Goal: Answer question/provide support: Share knowledge or assist other users

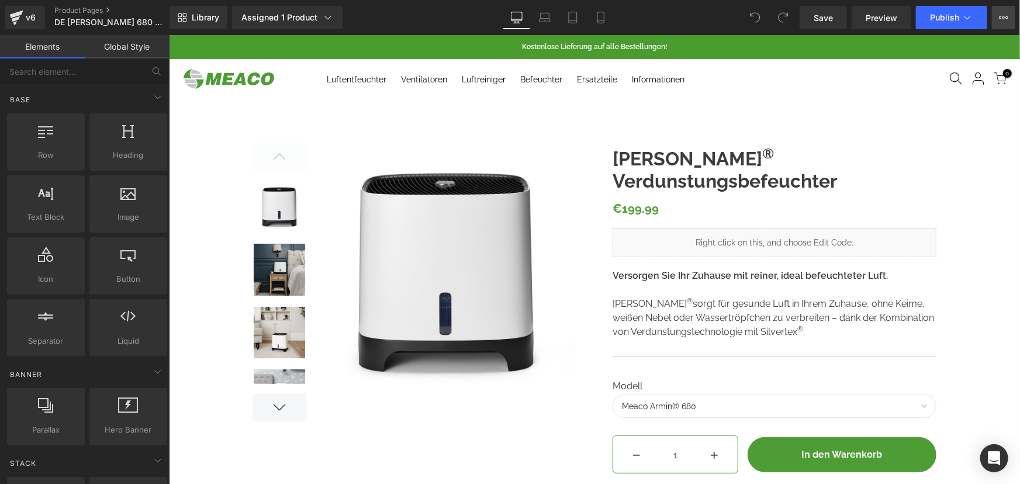
click at [1000, 13] on icon at bounding box center [1003, 17] width 9 height 9
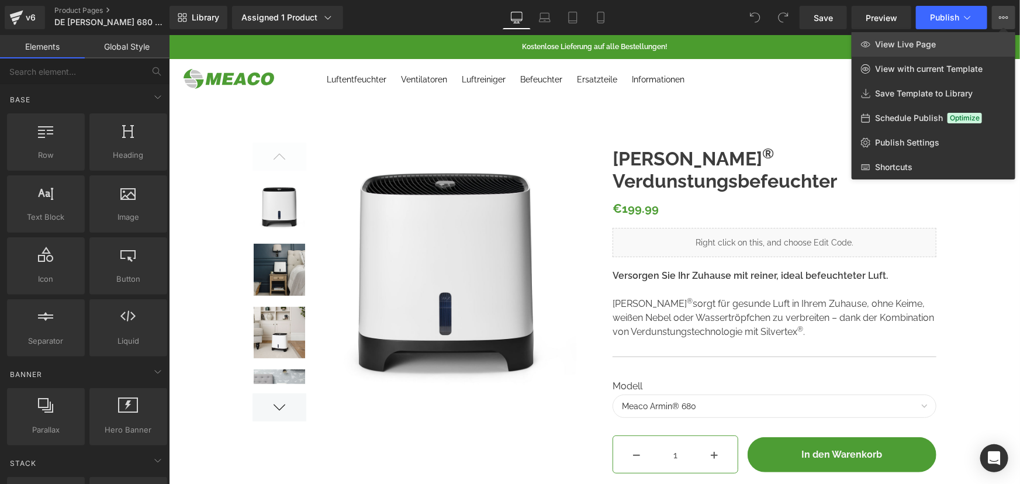
click at [902, 47] on span "View Live Page" at bounding box center [905, 44] width 61 height 11
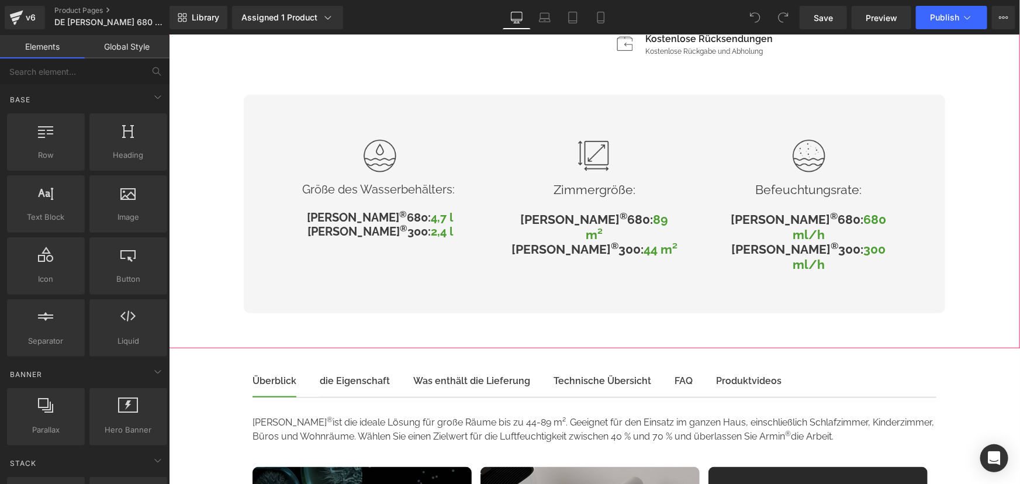
scroll to position [212, 0]
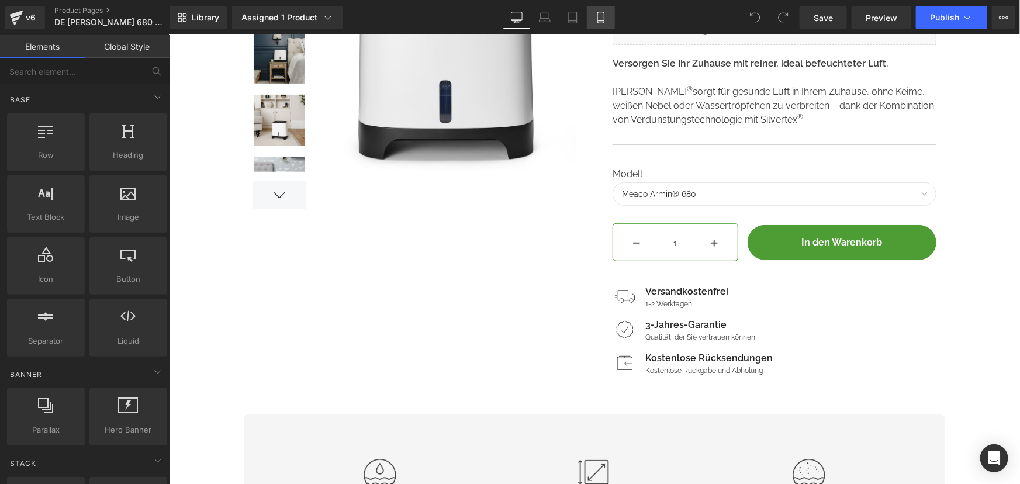
click at [597, 12] on icon at bounding box center [600, 17] width 6 height 11
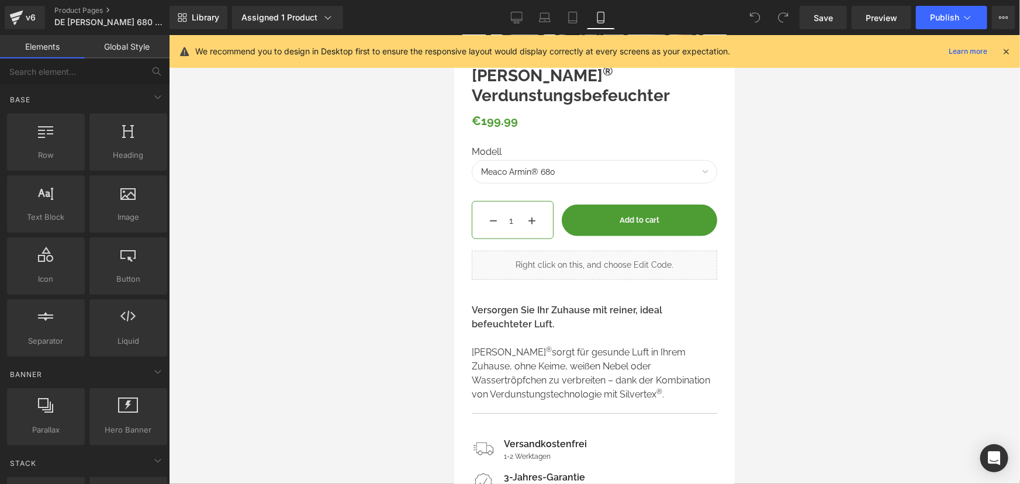
scroll to position [478, 0]
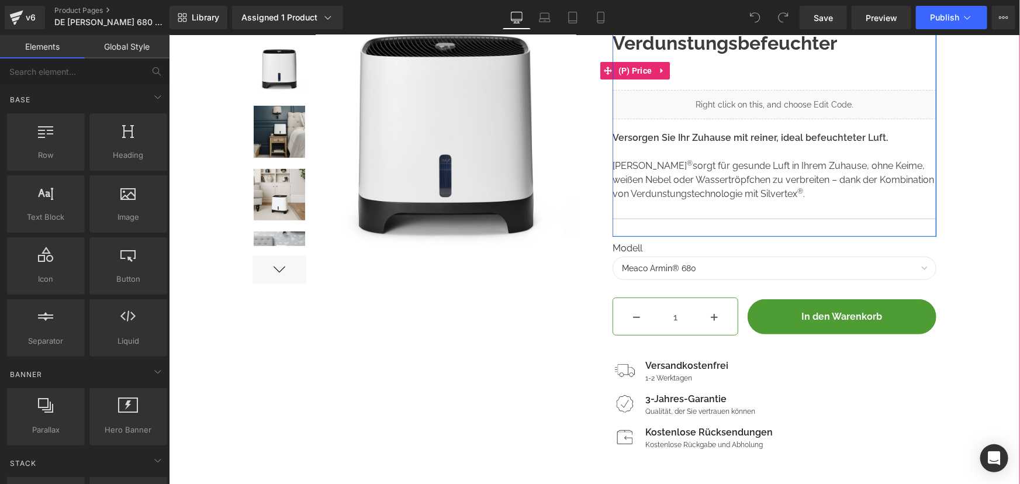
scroll to position [159, 0]
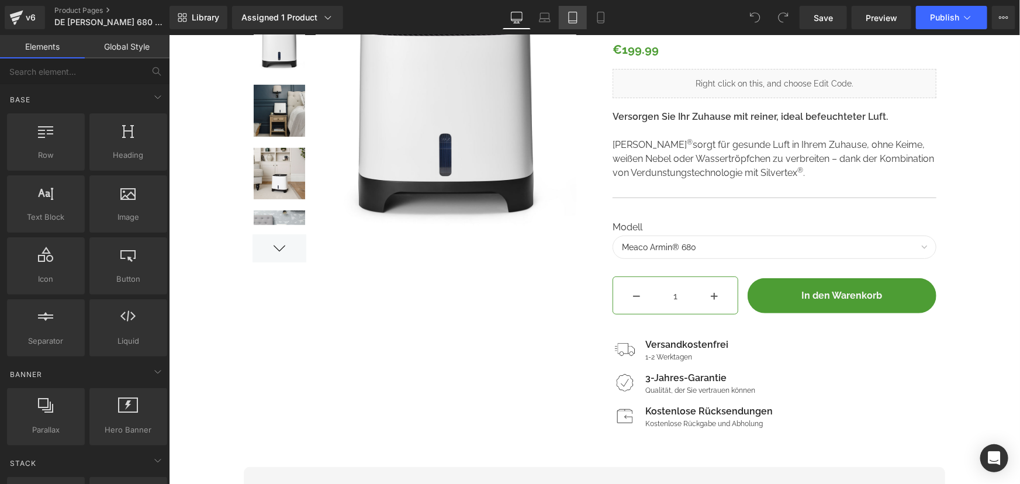
click at [585, 23] on link "Tablet" at bounding box center [573, 17] width 28 height 23
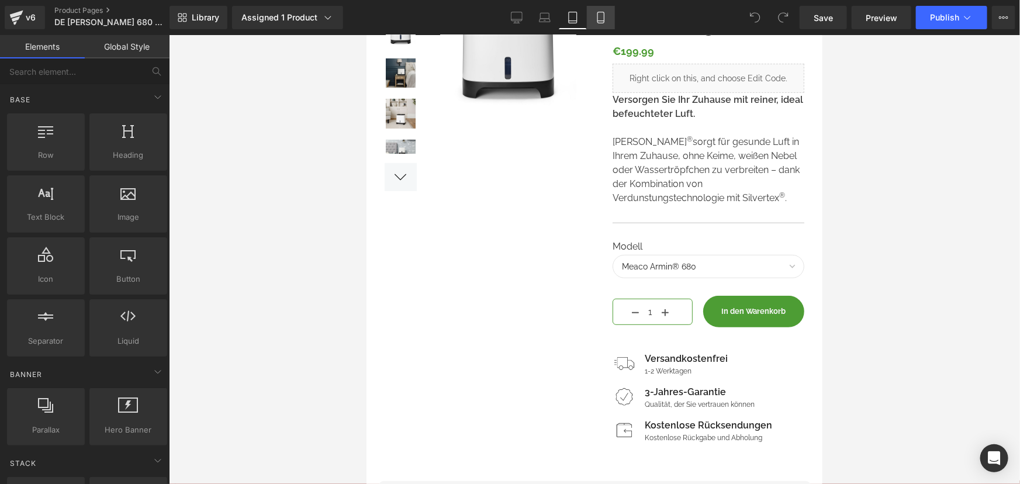
click at [597, 18] on icon at bounding box center [601, 18] width 12 height 12
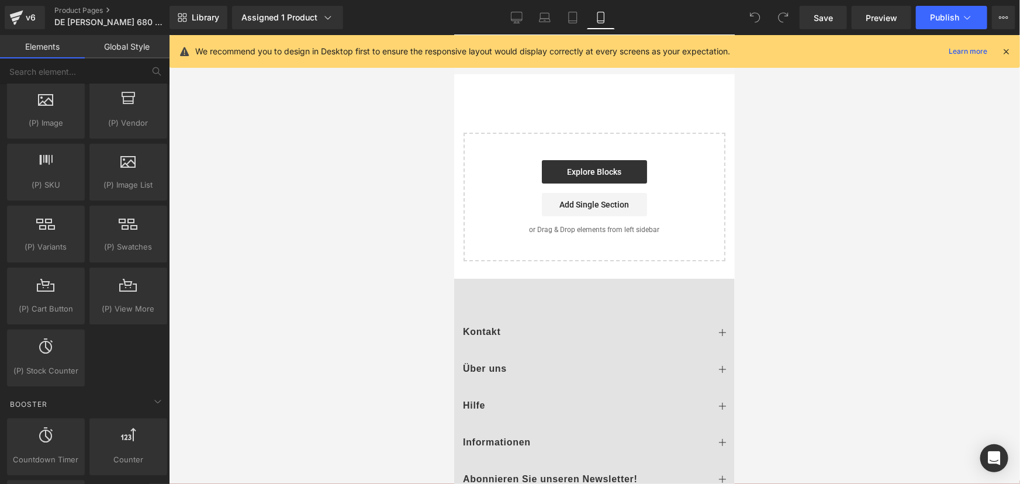
scroll to position [1221, 0]
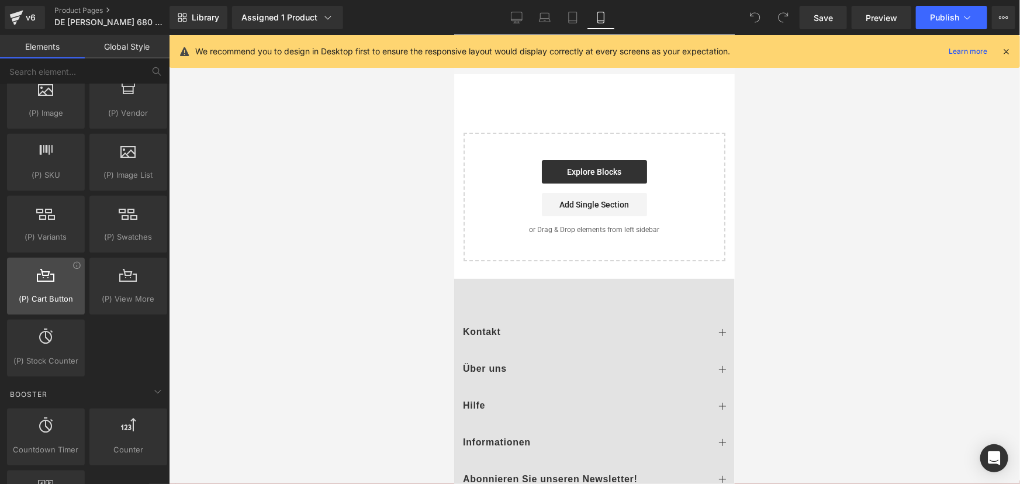
click at [51, 283] on div at bounding box center [46, 279] width 71 height 26
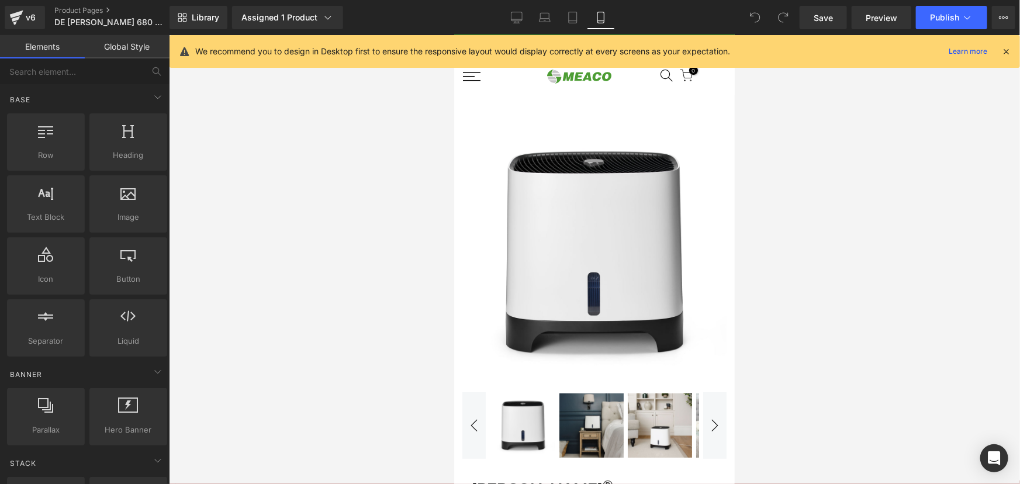
scroll to position [0, 0]
click at [1001, 460] on div "Open Intercom Messenger" at bounding box center [994, 458] width 31 height 31
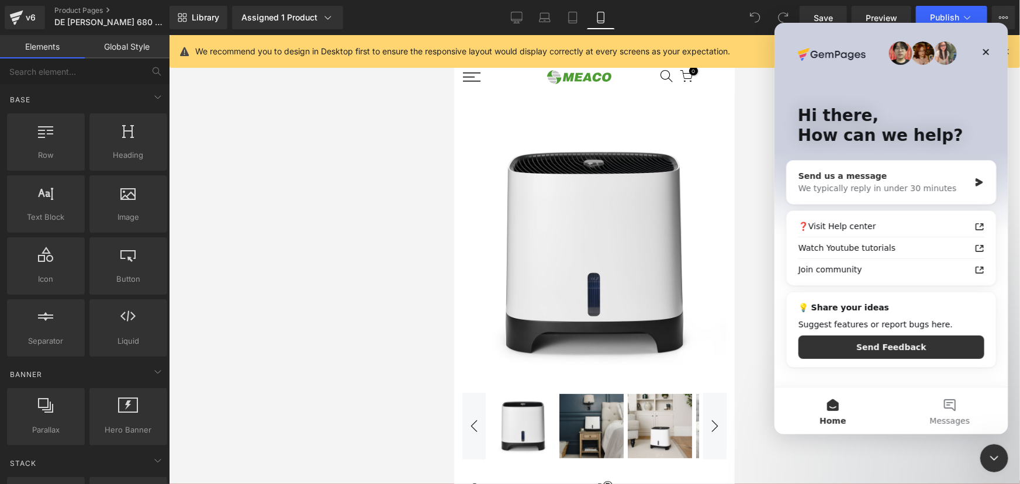
click at [861, 191] on div "We typically reply in under 30 minutes" at bounding box center [883, 188] width 171 height 12
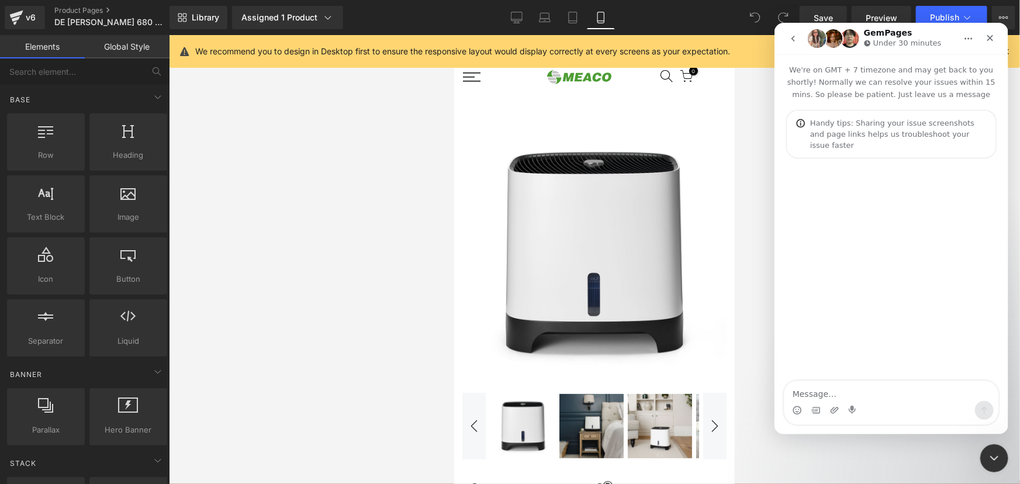
click at [842, 389] on textarea "Message…" at bounding box center [891, 390] width 214 height 20
type textarea "Hi there, how can I get a floating button to display on mobile only?"
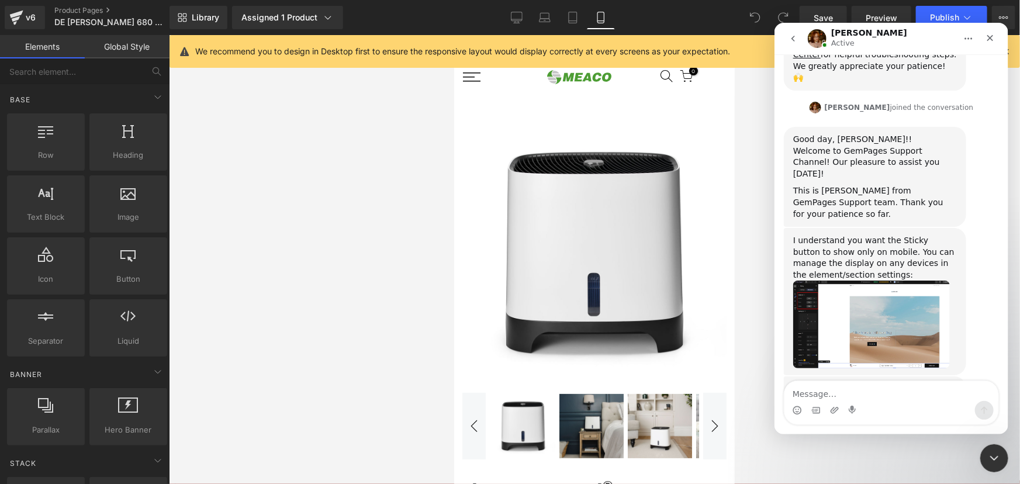
scroll to position [240, 0]
click at [836, 280] on img "Jamie says…" at bounding box center [870, 324] width 157 height 88
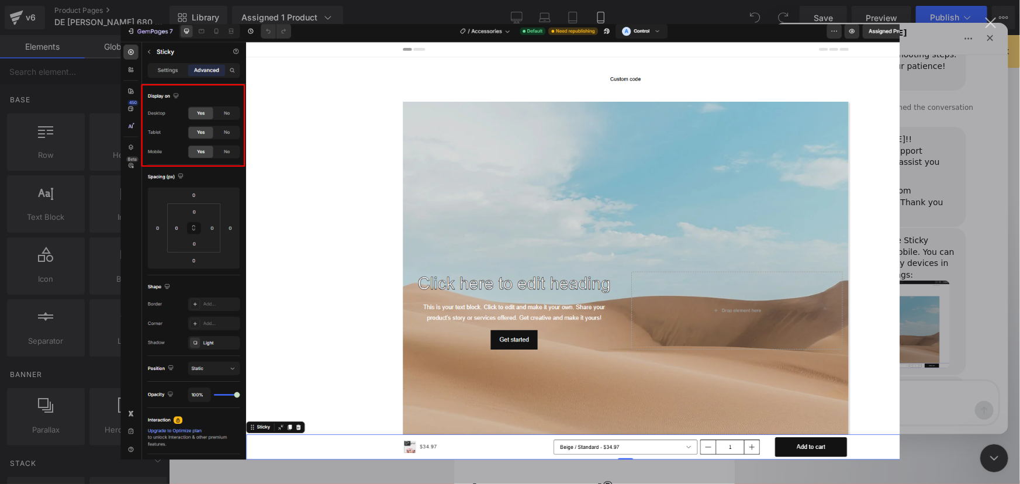
click at [915, 41] on div "Intercom messenger" at bounding box center [510, 242] width 1020 height 484
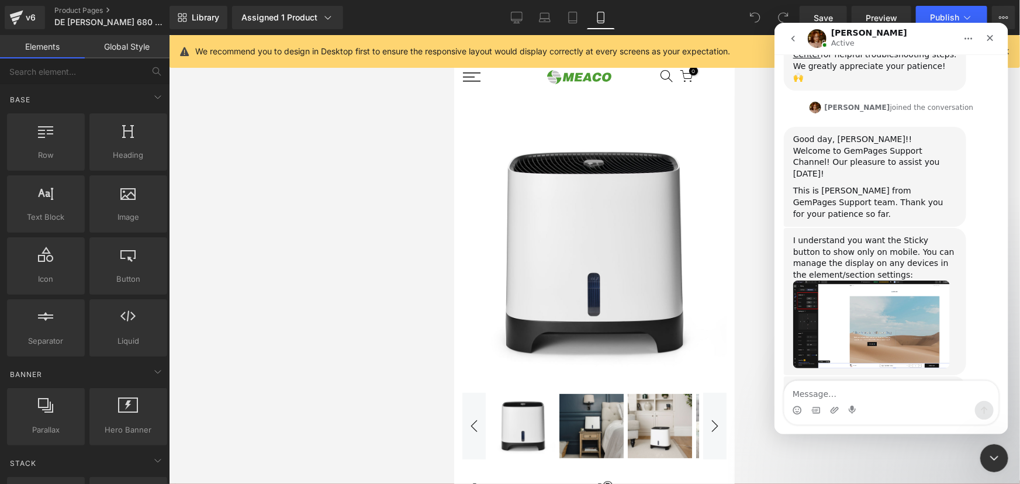
click at [57, 73] on div at bounding box center [510, 224] width 1020 height 449
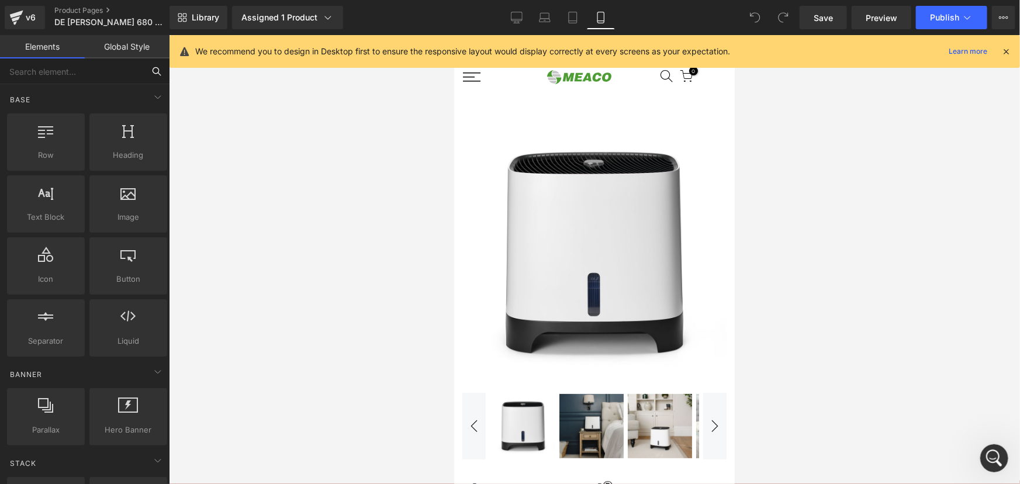
click at [63, 70] on input "text" at bounding box center [72, 71] width 144 height 26
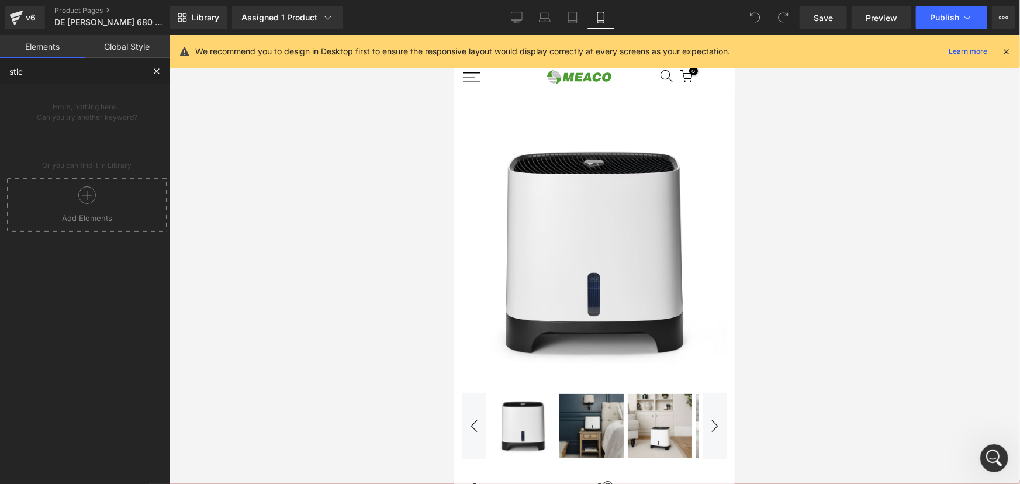
type input "stick"
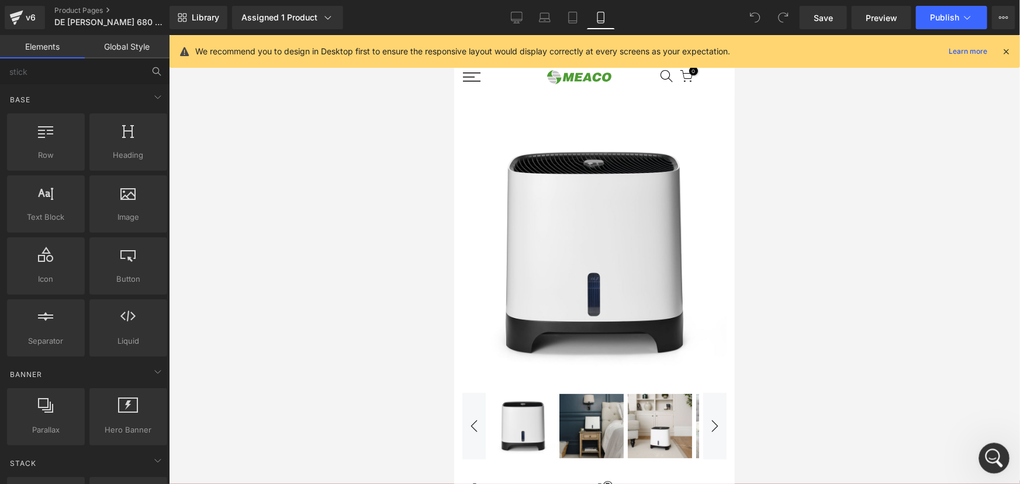
click at [990, 452] on icon "Open Intercom Messenger" at bounding box center [992, 456] width 19 height 19
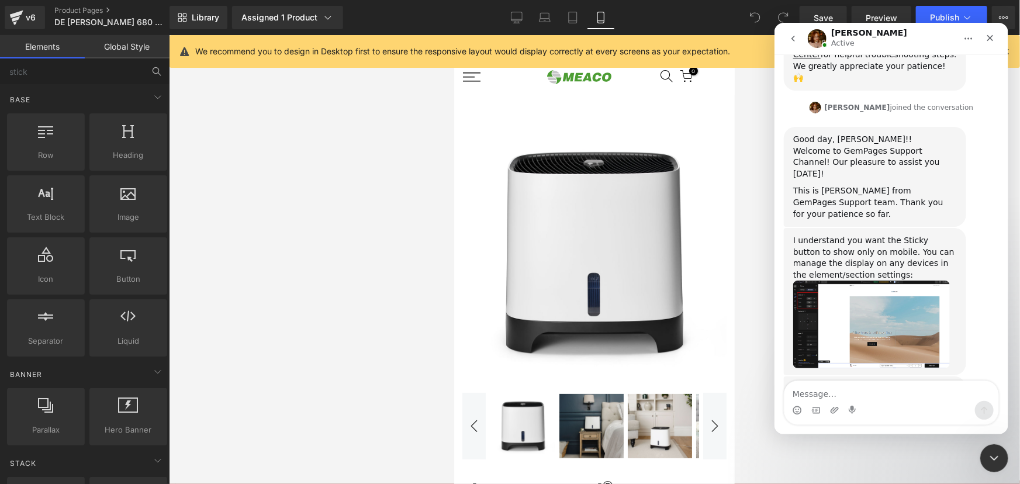
click at [868, 390] on textarea "Message…" at bounding box center [891, 390] width 214 height 20
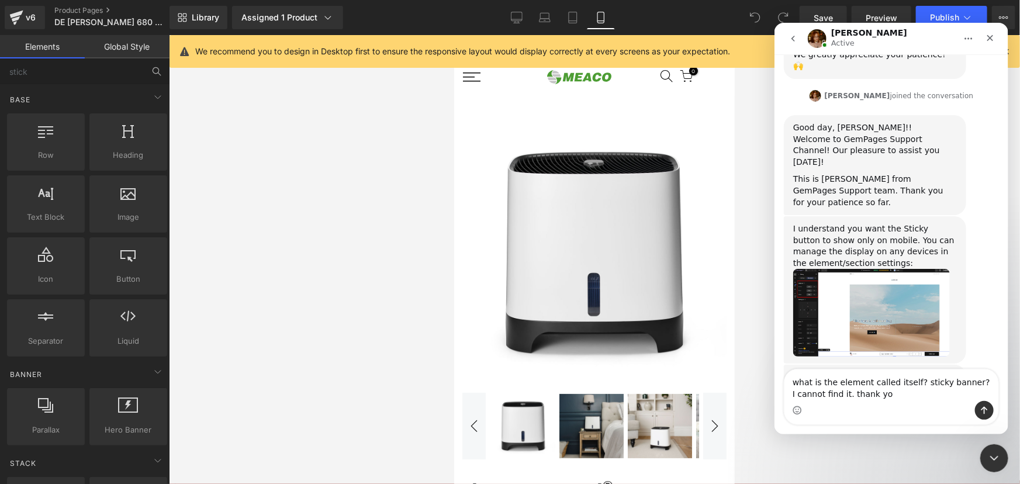
type textarea "what is the element called itself? sticky banner? I cannot find it. thank you"
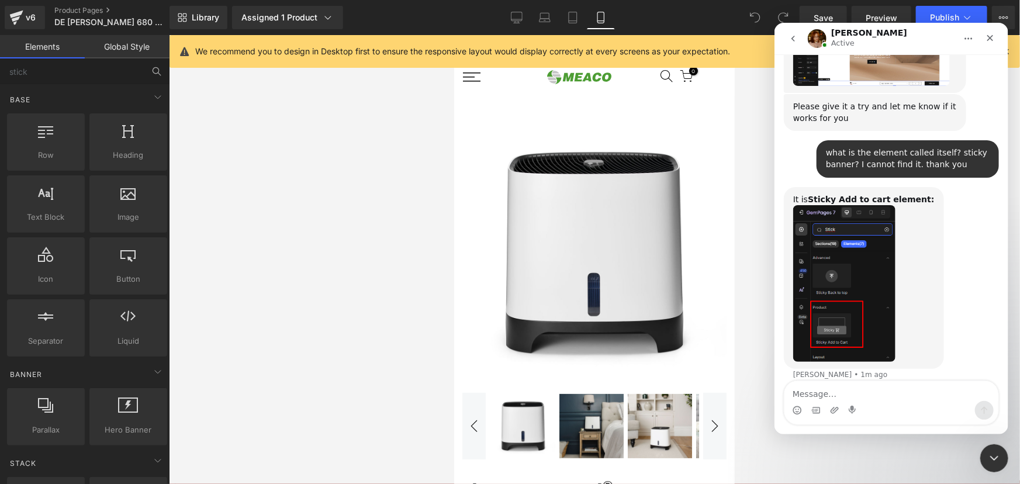
scroll to position [477, 0]
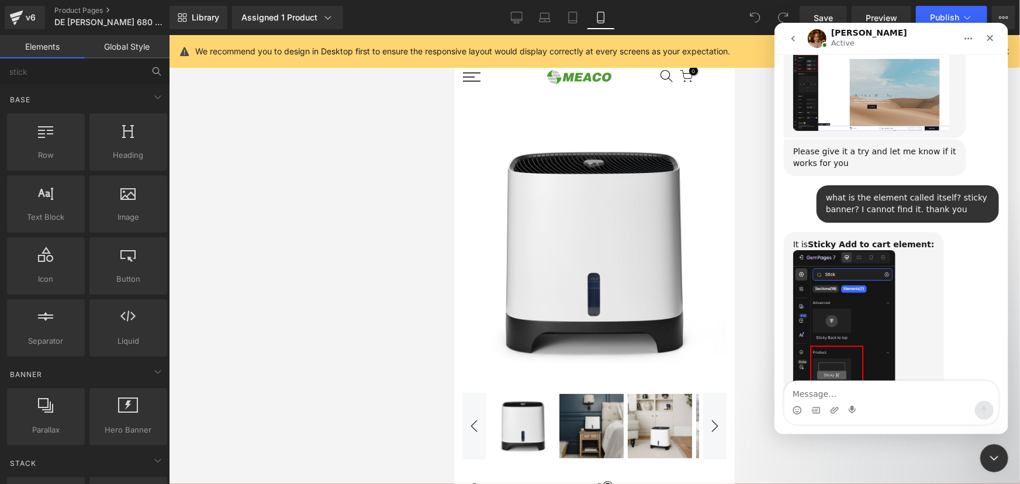
click at [853, 271] on img "Jamie says…" at bounding box center [843, 328] width 102 height 157
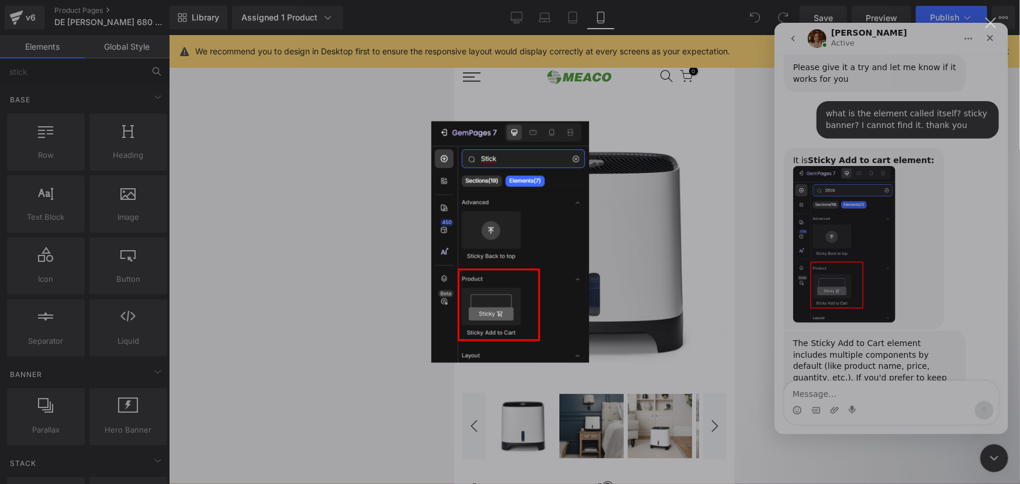
scroll to position [573, 0]
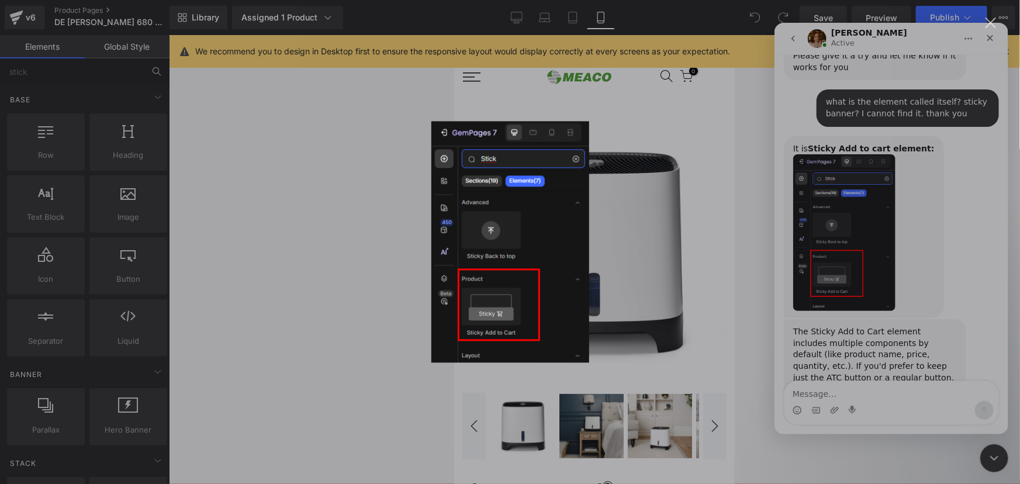
click at [912, 227] on div "Intercom messenger" at bounding box center [510, 242] width 1020 height 484
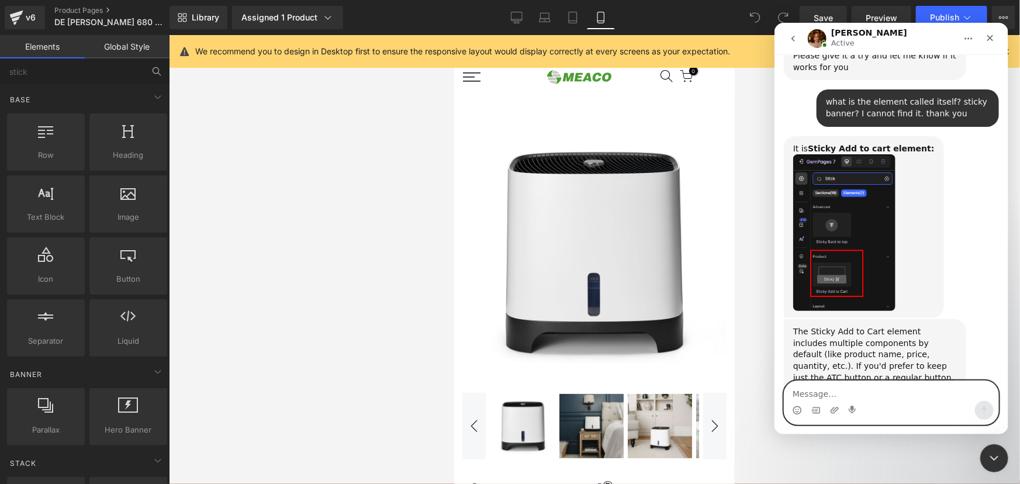
click at [822, 388] on textarea "Message…" at bounding box center [891, 390] width 214 height 20
type textarea "this page is built on V6 GemPages, is it here too?"
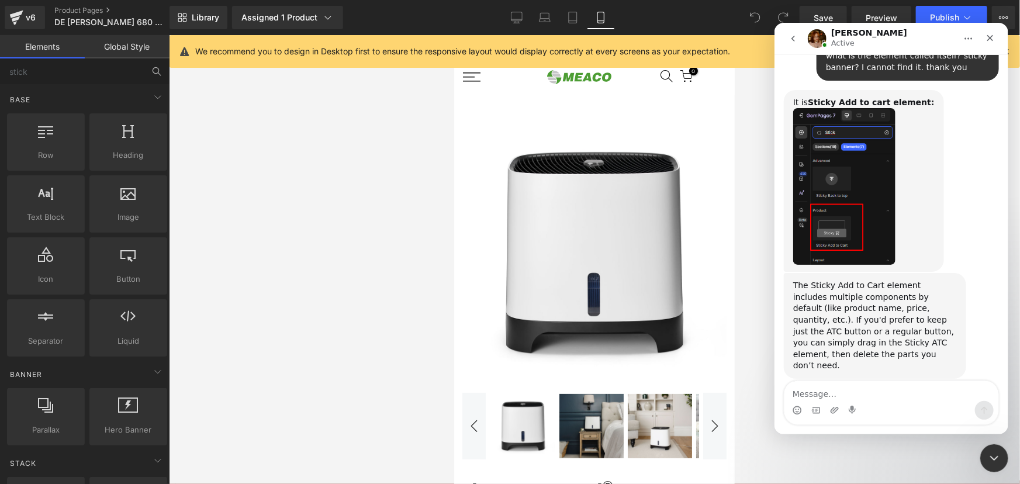
click at [64, 62] on div at bounding box center [510, 224] width 1020 height 449
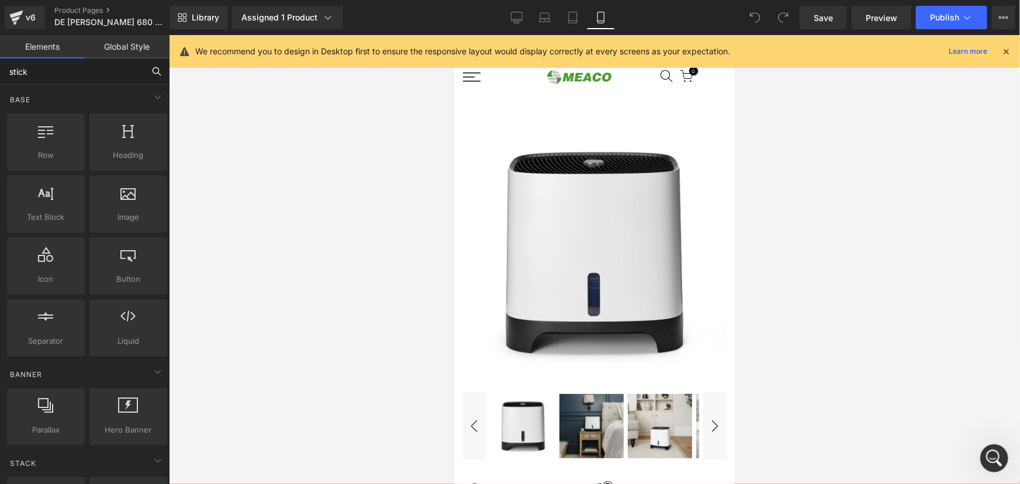
click at [60, 75] on input "stick" at bounding box center [72, 71] width 144 height 26
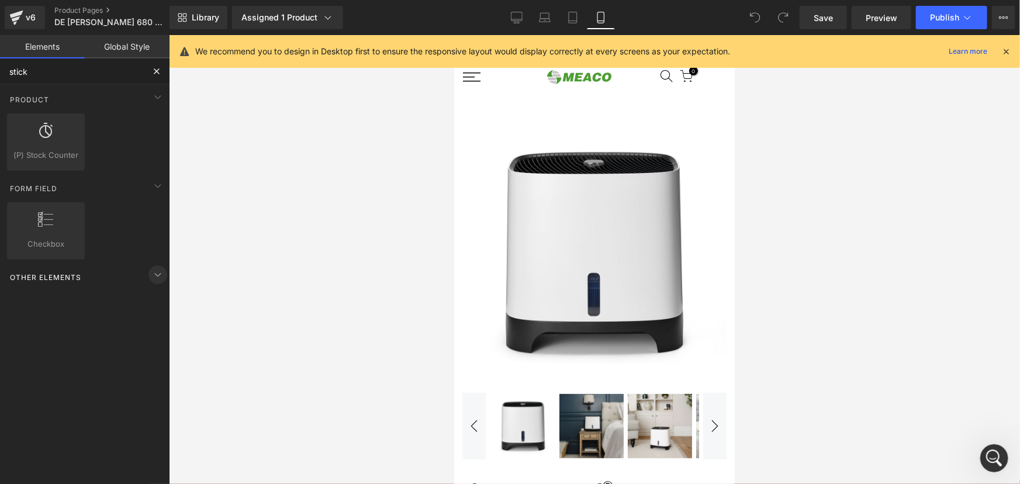
type input "stick"
click at [156, 273] on icon at bounding box center [158, 274] width 6 height 3
click at [155, 186] on icon at bounding box center [158, 186] width 6 height 3
click at [156, 186] on icon at bounding box center [157, 186] width 3 height 6
click at [155, 62] on button at bounding box center [157, 71] width 26 height 26
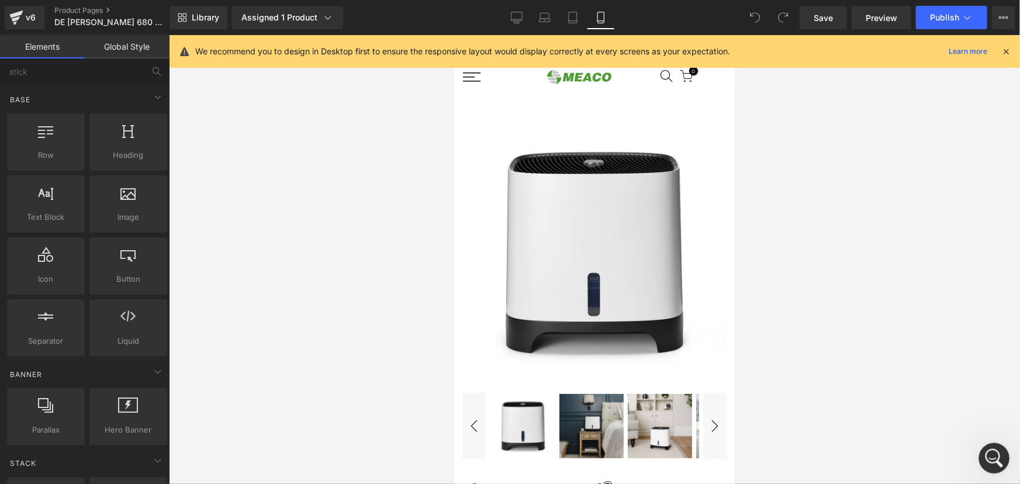
click at [995, 460] on icon "Open Intercom Messenger" at bounding box center [992, 456] width 19 height 19
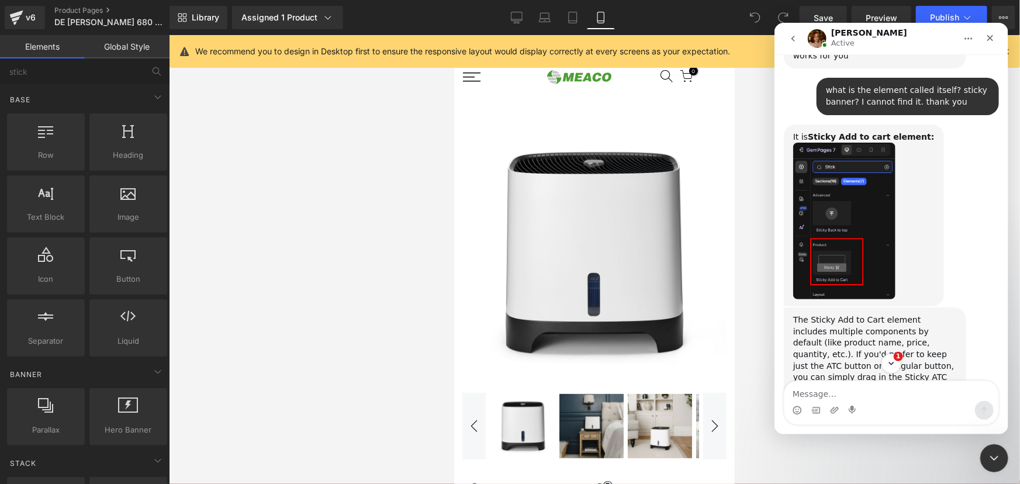
scroll to position [672, 0]
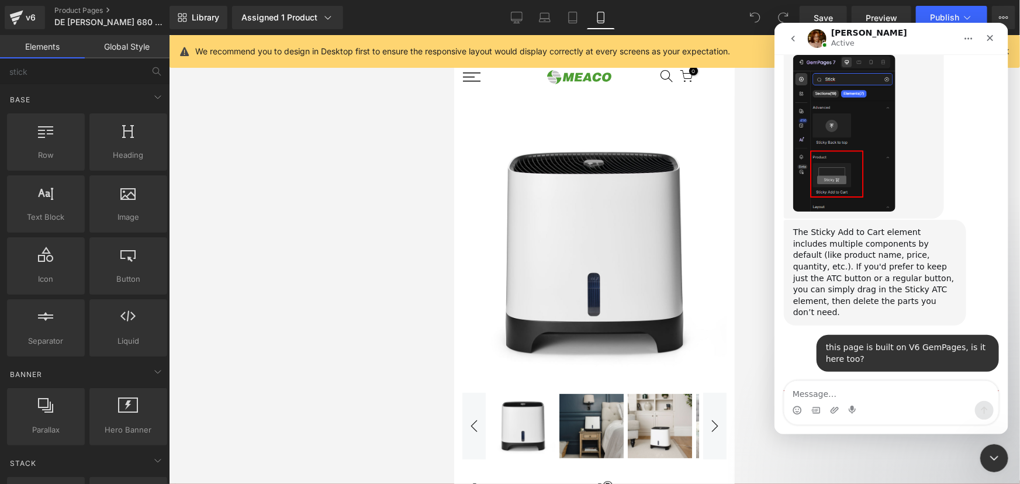
type textarea "e"
type textarea "yes"
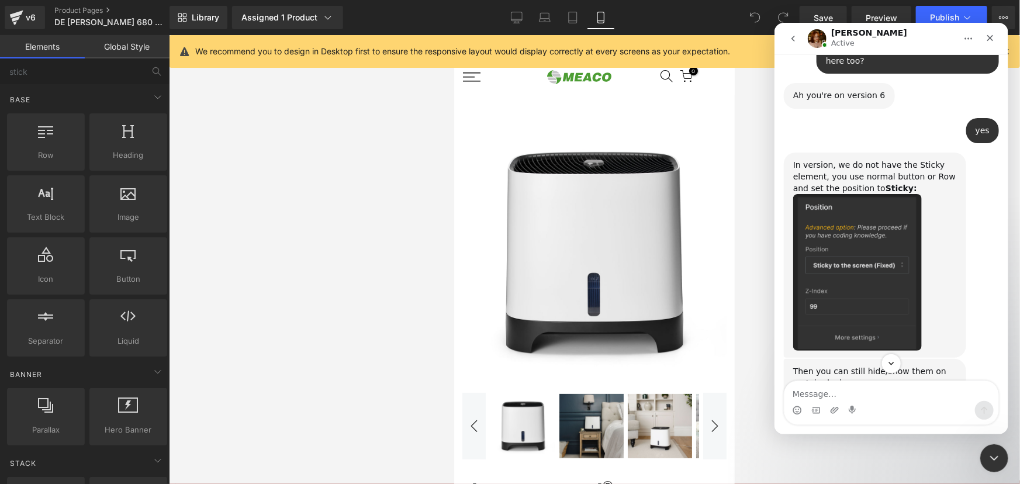
scroll to position [930, 0]
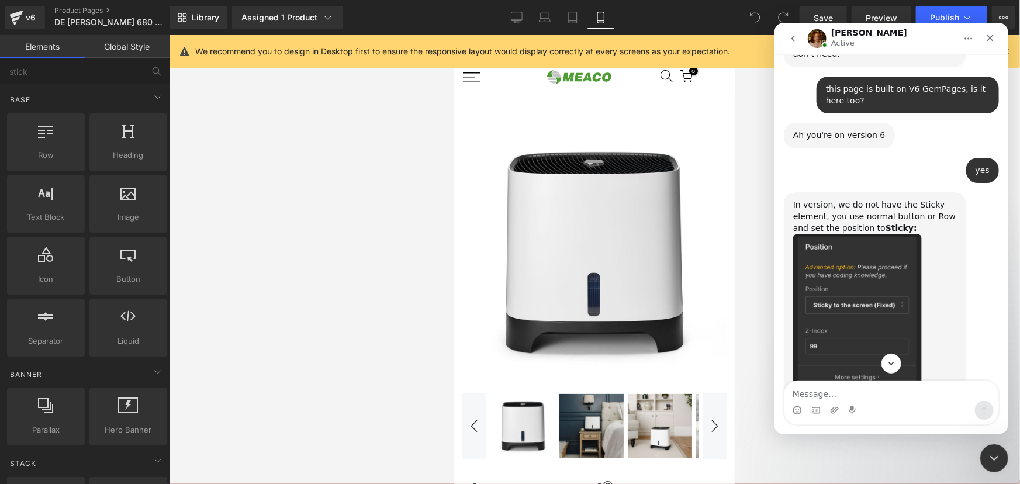
click at [44, 140] on div at bounding box center [510, 224] width 1020 height 449
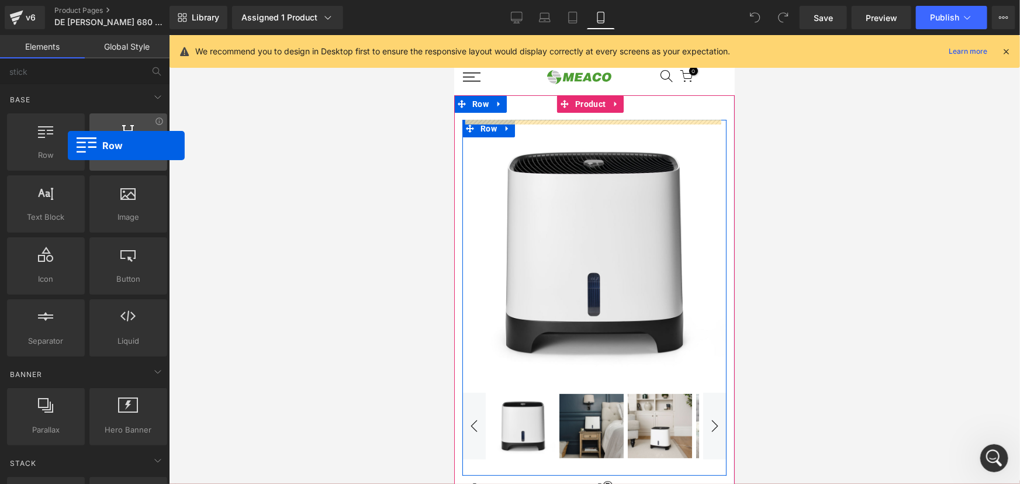
drag, startPoint x: 37, startPoint y: 146, endPoint x: 162, endPoint y: 164, distance: 126.9
click at [66, 146] on div at bounding box center [46, 136] width 71 height 26
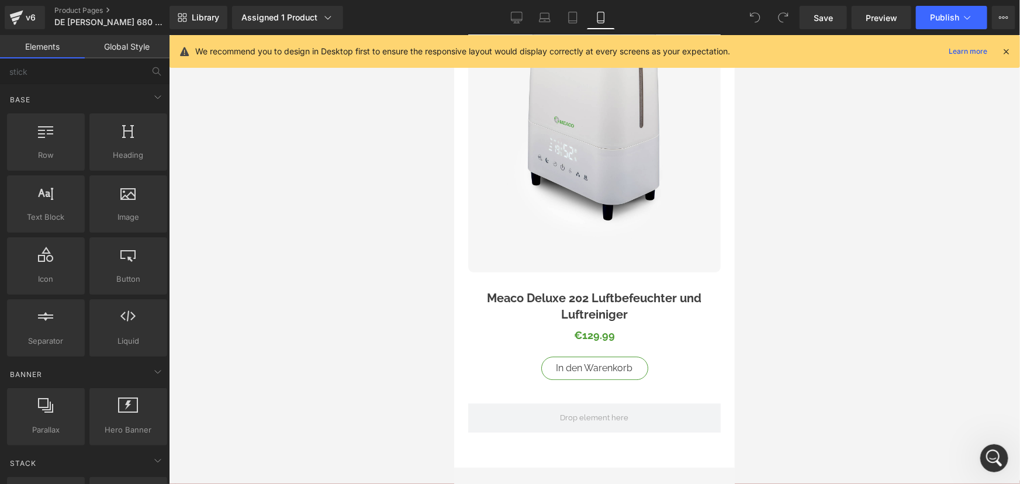
scroll to position [3838, 0]
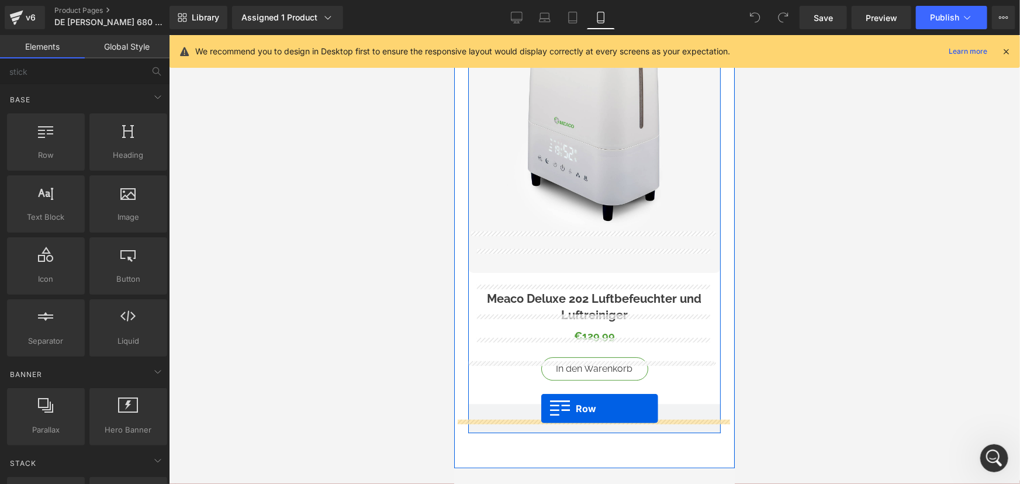
drag, startPoint x: 505, startPoint y: 178, endPoint x: 541, endPoint y: 408, distance: 232.3
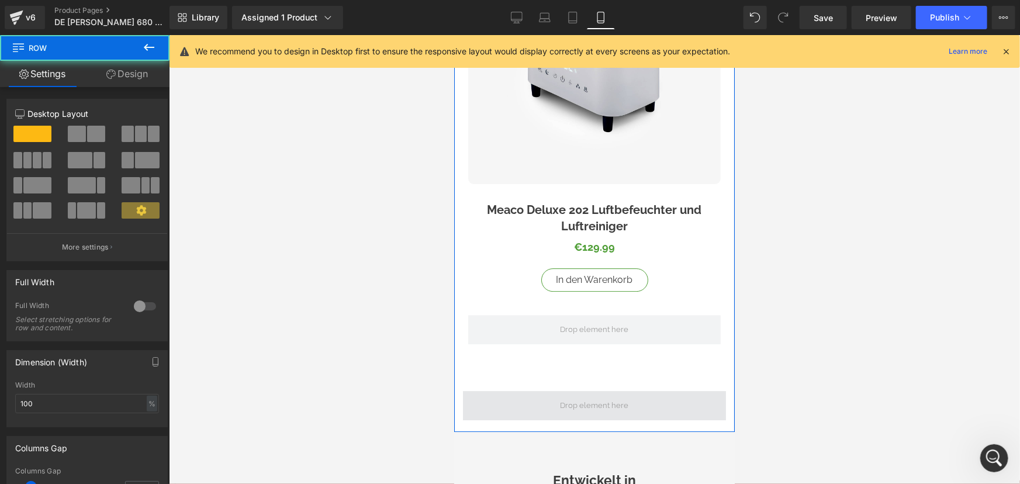
scroll to position [3945, 0]
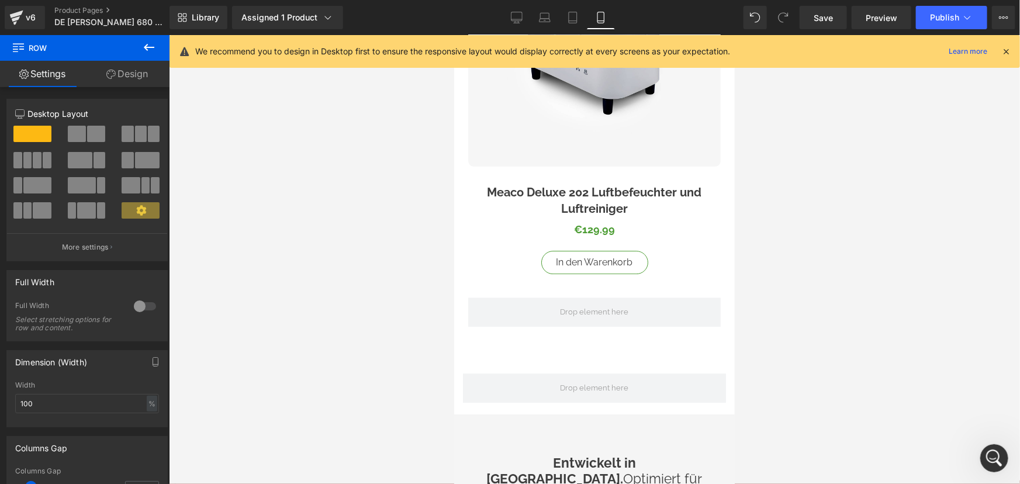
click at [203, 129] on div at bounding box center [594, 259] width 851 height 449
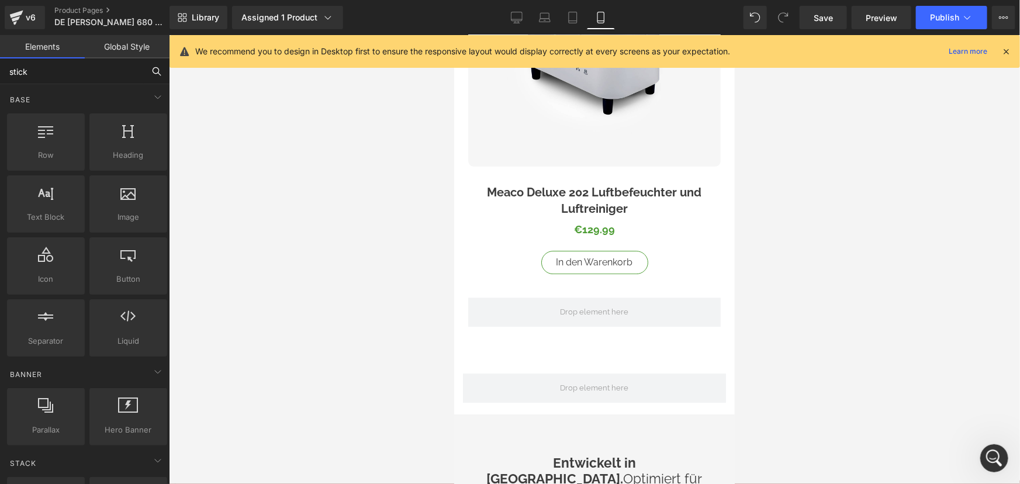
click at [53, 72] on input "stick" at bounding box center [72, 71] width 144 height 26
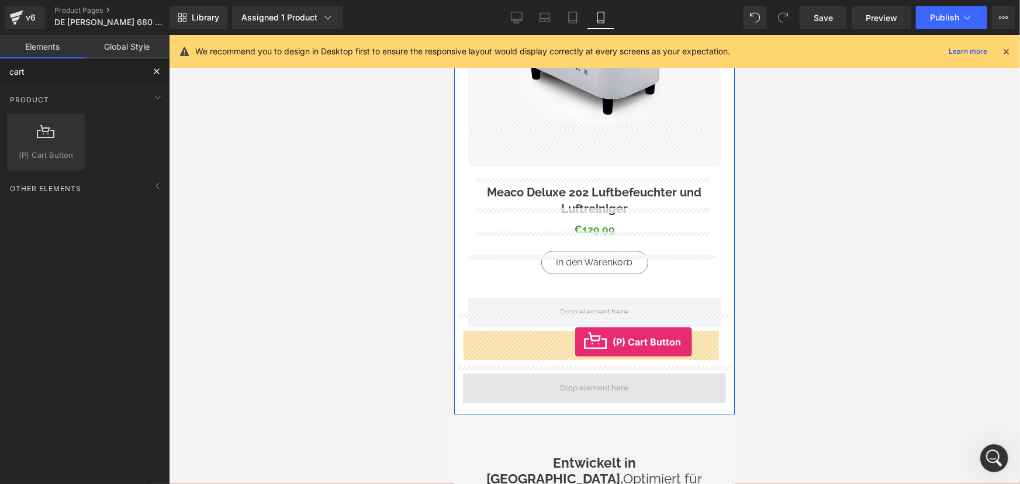
drag, startPoint x: 500, startPoint y: 182, endPoint x: 574, endPoint y: 341, distance: 176.0
drag, startPoint x: 513, startPoint y: 177, endPoint x: 580, endPoint y: 342, distance: 178.7
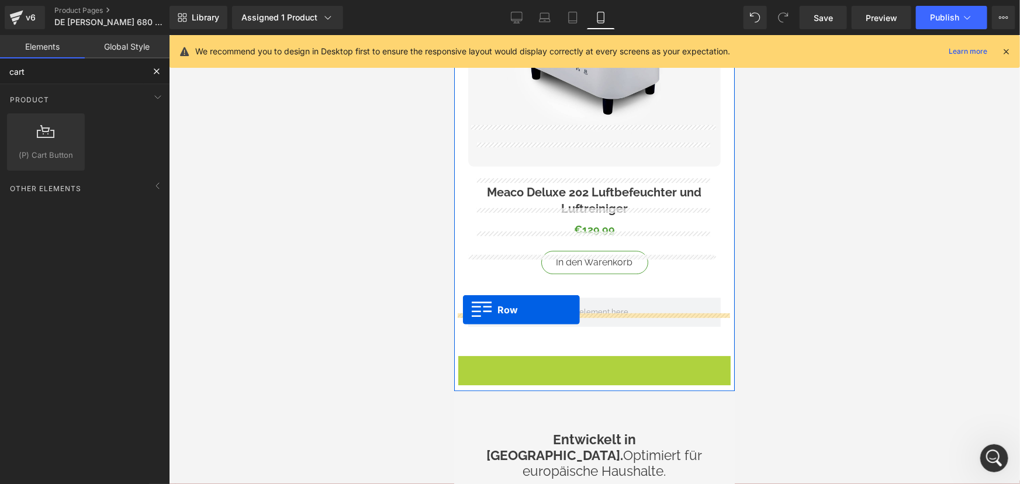
drag, startPoint x: 463, startPoint y: 320, endPoint x: 462, endPoint y: 309, distance: 10.5
type input "cart"
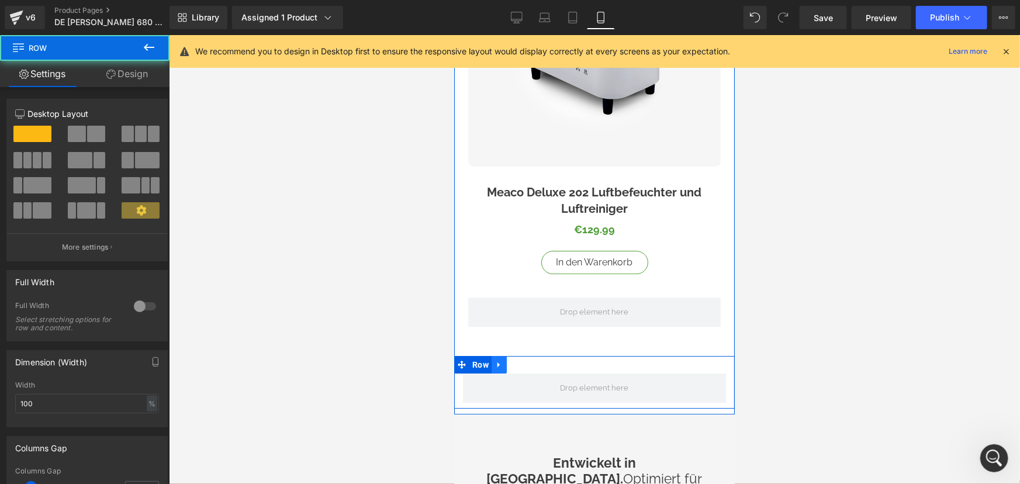
click at [503, 355] on link at bounding box center [498, 364] width 15 height 18
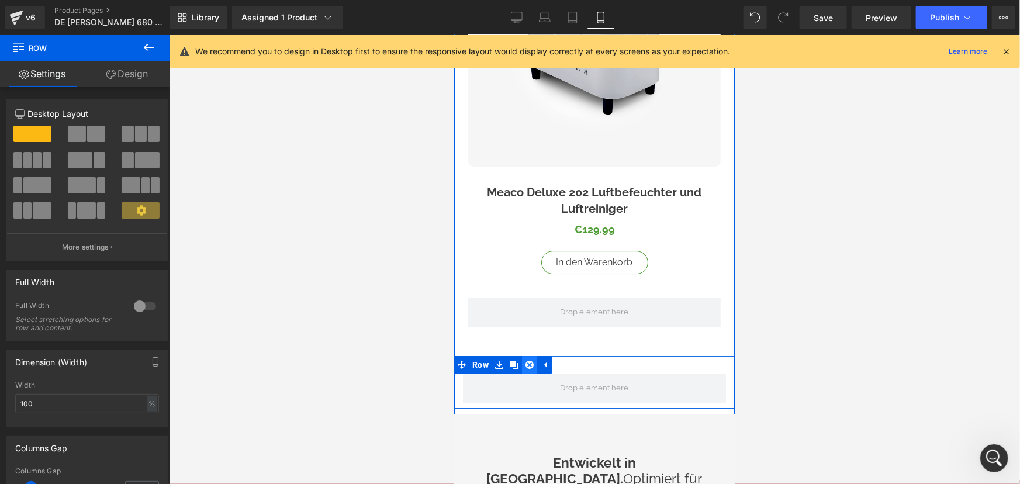
click at [528, 360] on icon at bounding box center [529, 364] width 8 height 8
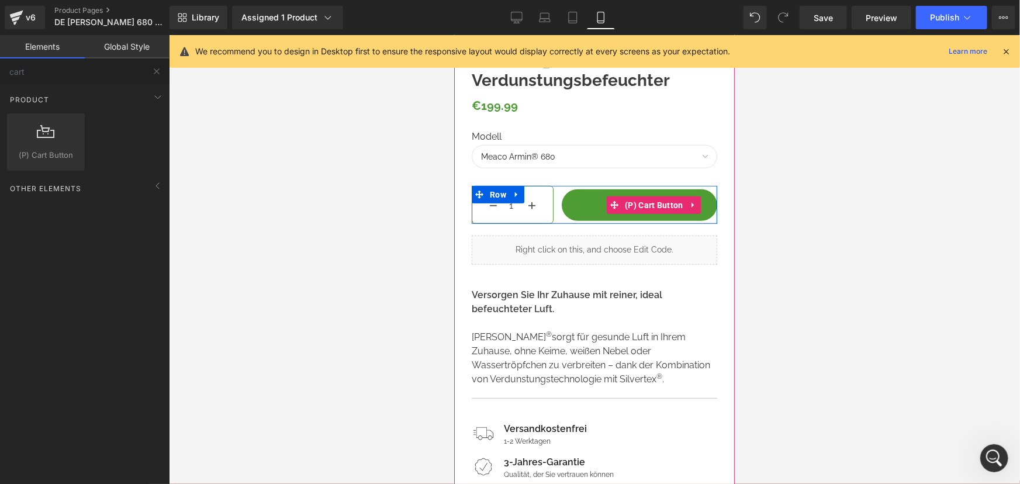
scroll to position [425, 0]
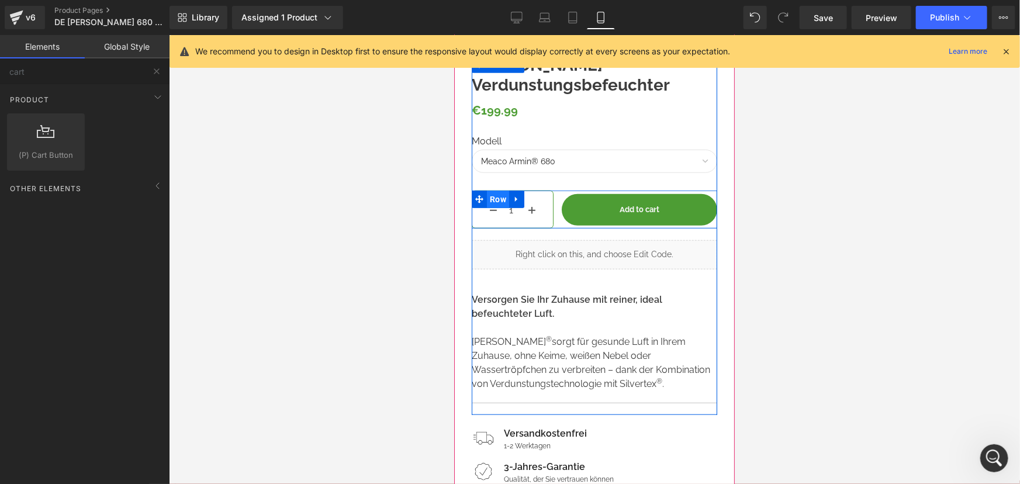
click at [500, 190] on span "Row" at bounding box center [497, 199] width 22 height 18
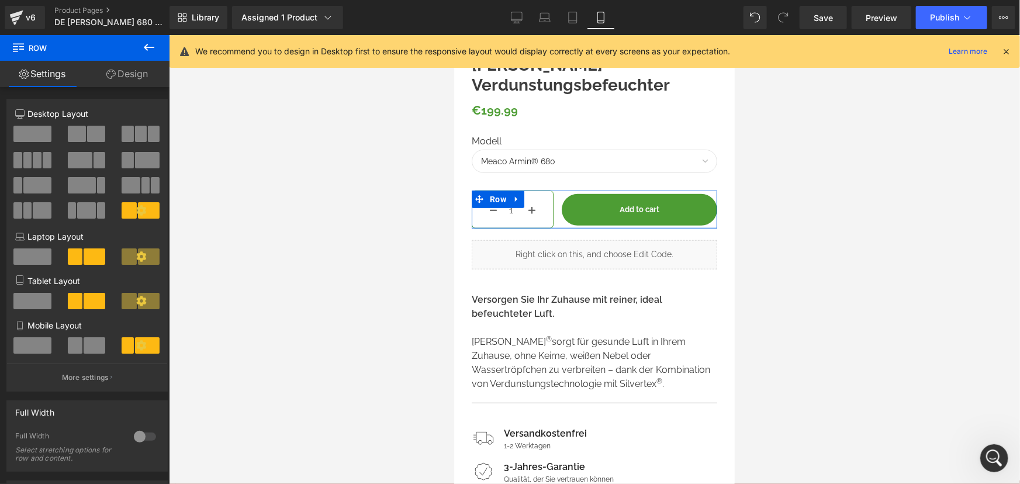
click at [138, 78] on link "Design" at bounding box center [127, 74] width 85 height 26
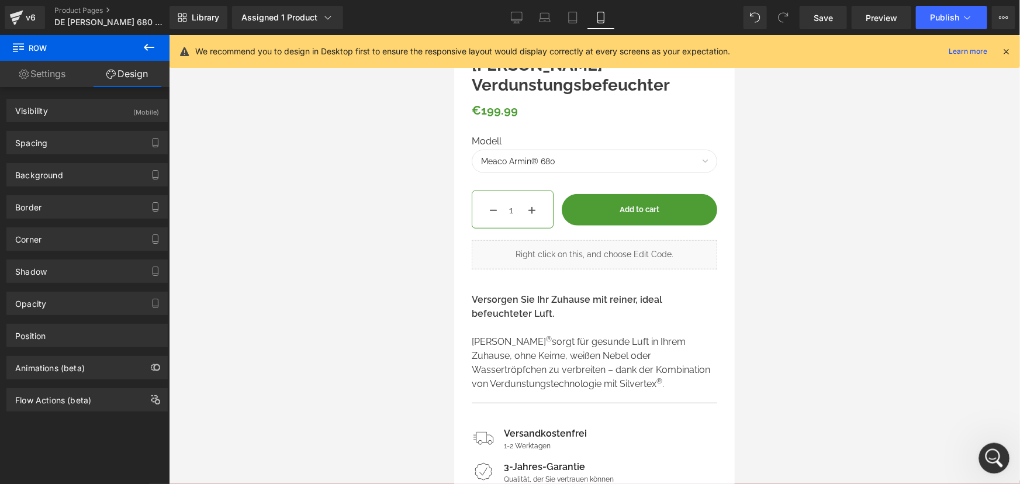
click at [1004, 455] on div "Open Intercom Messenger" at bounding box center [992, 456] width 39 height 39
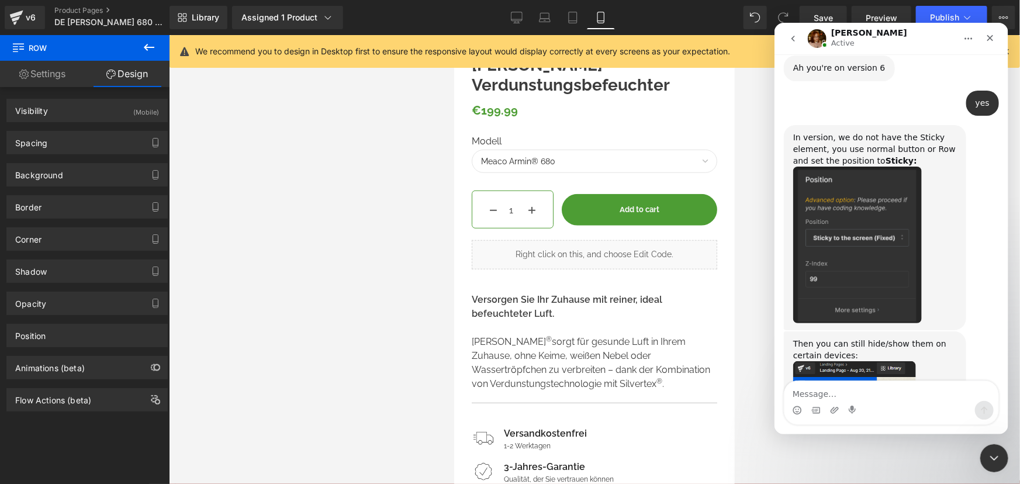
scroll to position [984, 0]
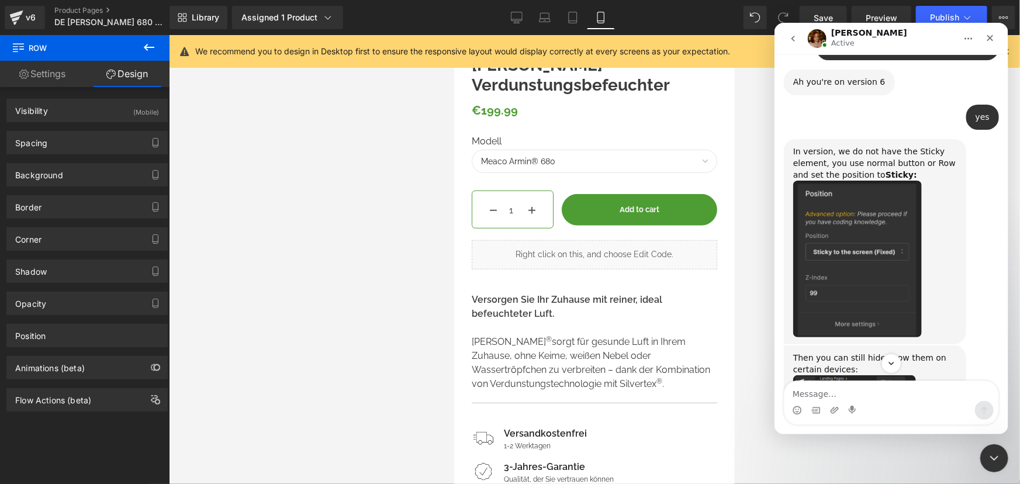
click at [72, 332] on div at bounding box center [510, 224] width 1020 height 449
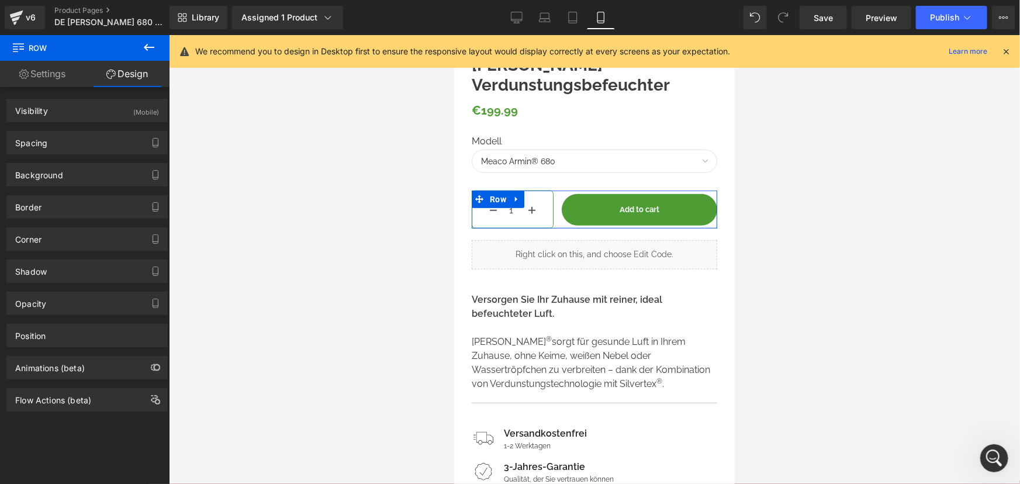
click at [72, 332] on div "Position" at bounding box center [87, 335] width 160 height 22
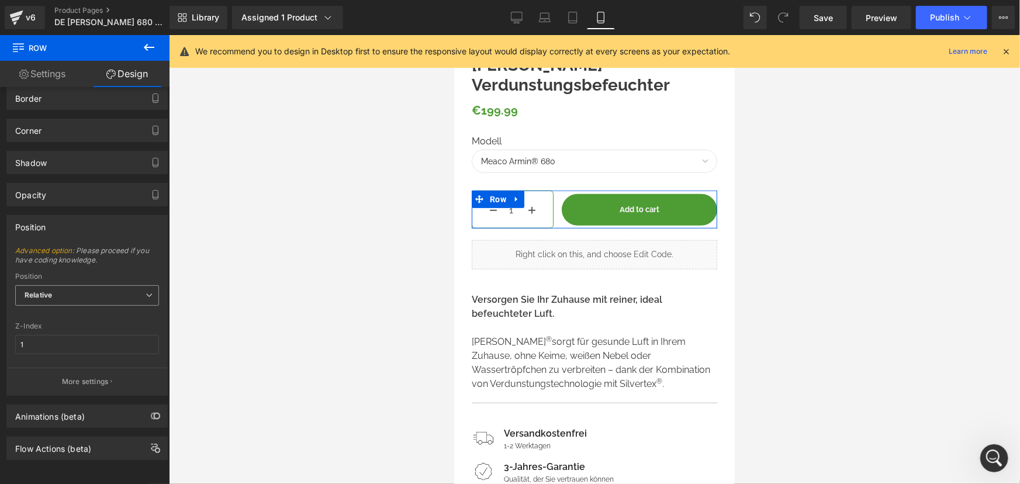
scroll to position [115, 0]
click at [58, 276] on div "Position Relative Relative Sticky to the screen (Fixed) Static" at bounding box center [87, 295] width 144 height 47
click at [60, 287] on span "Relative" at bounding box center [87, 295] width 144 height 20
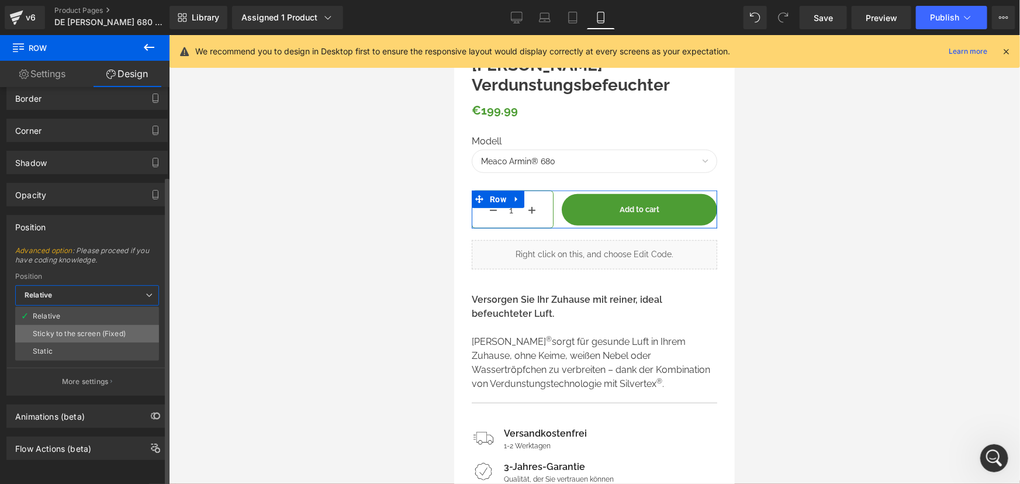
click at [88, 330] on div "Sticky to the screen (Fixed)" at bounding box center [79, 334] width 93 height 8
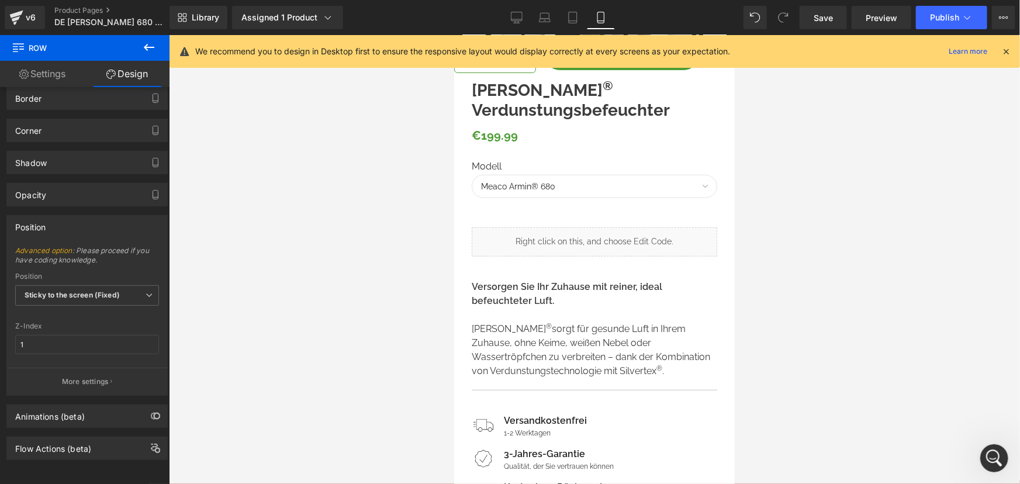
scroll to position [0, 0]
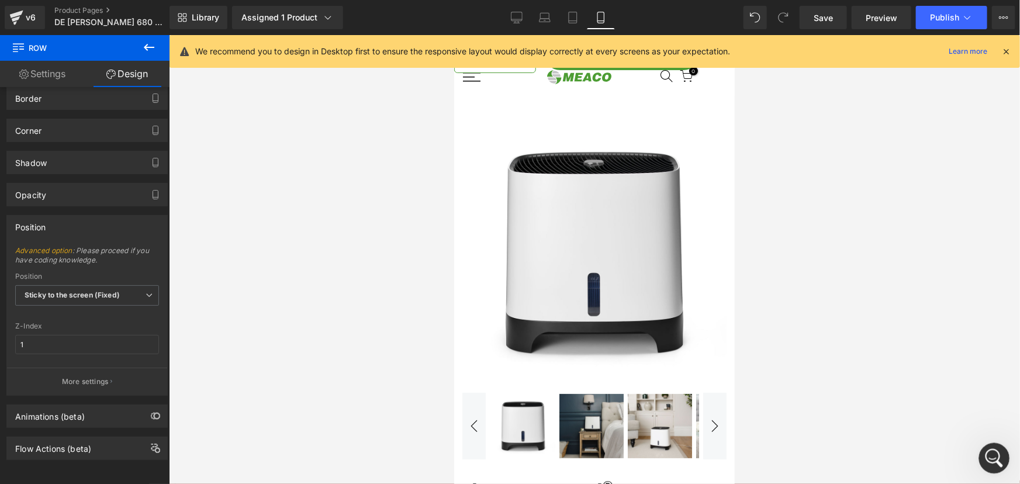
click at [992, 458] on icon "Open Intercom Messenger" at bounding box center [992, 456] width 19 height 19
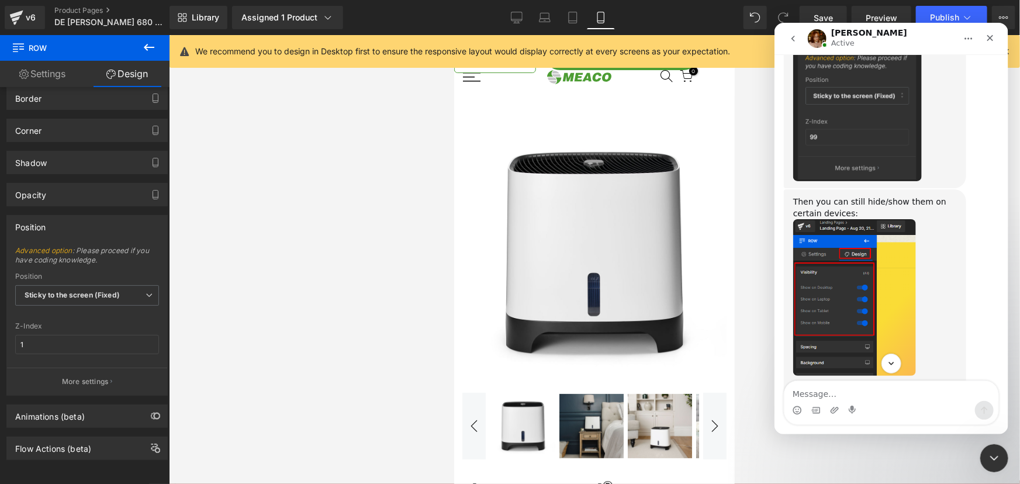
scroll to position [1143, 0]
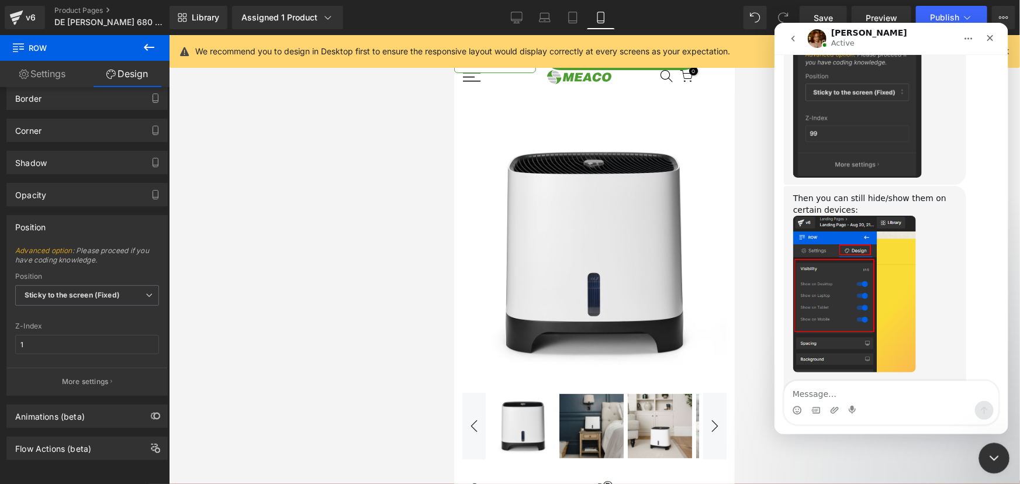
click at [995, 455] on icon "Close Intercom Messenger" at bounding box center [992, 456] width 8 height 5
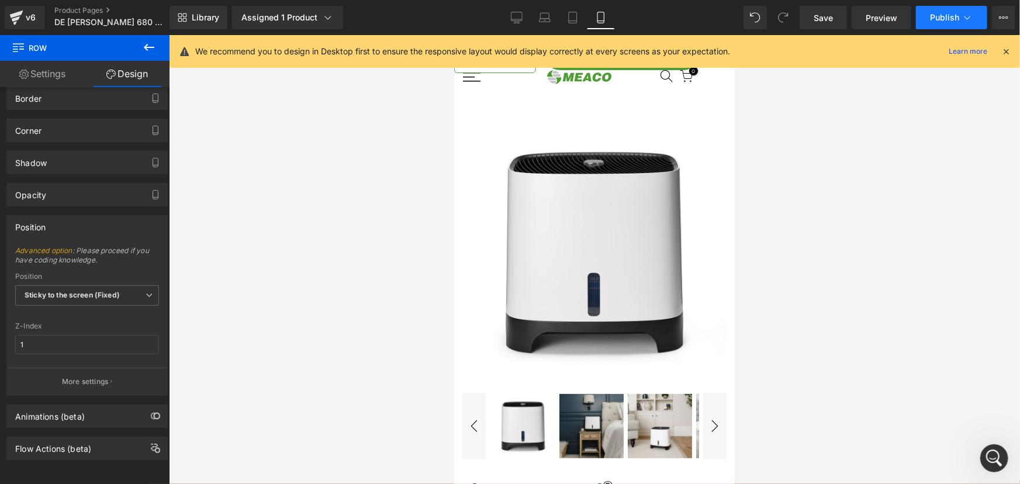
click at [937, 11] on button "Publish" at bounding box center [951, 17] width 71 height 23
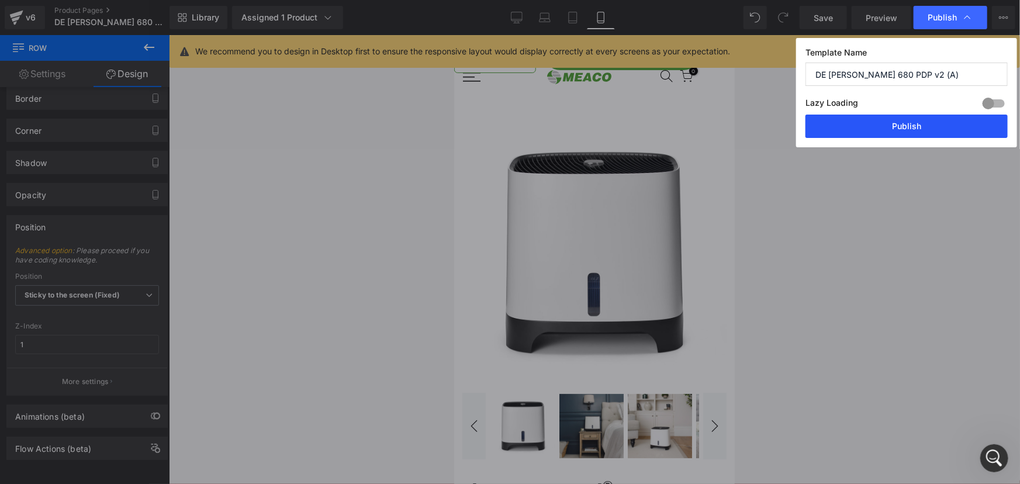
click at [889, 130] on button "Publish" at bounding box center [906, 126] width 202 height 23
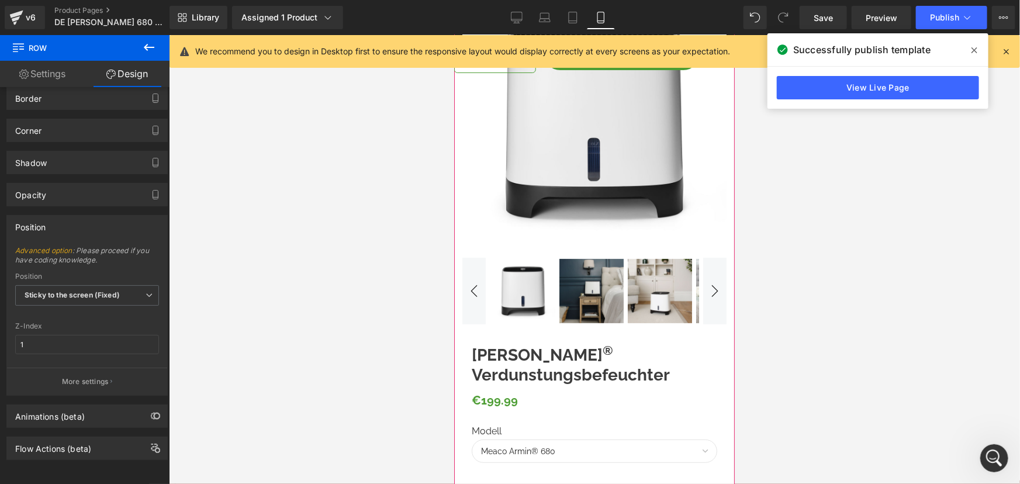
scroll to position [0, 0]
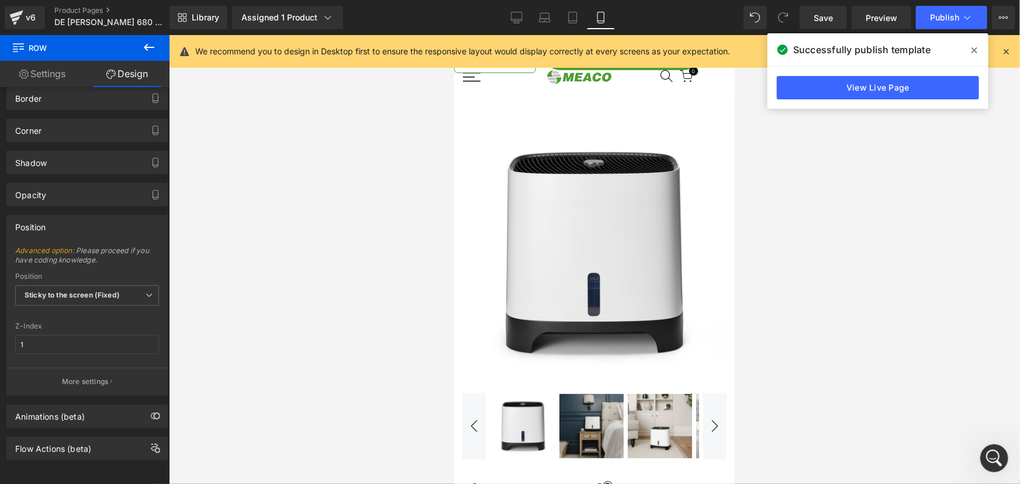
click at [977, 47] on icon at bounding box center [974, 50] width 6 height 6
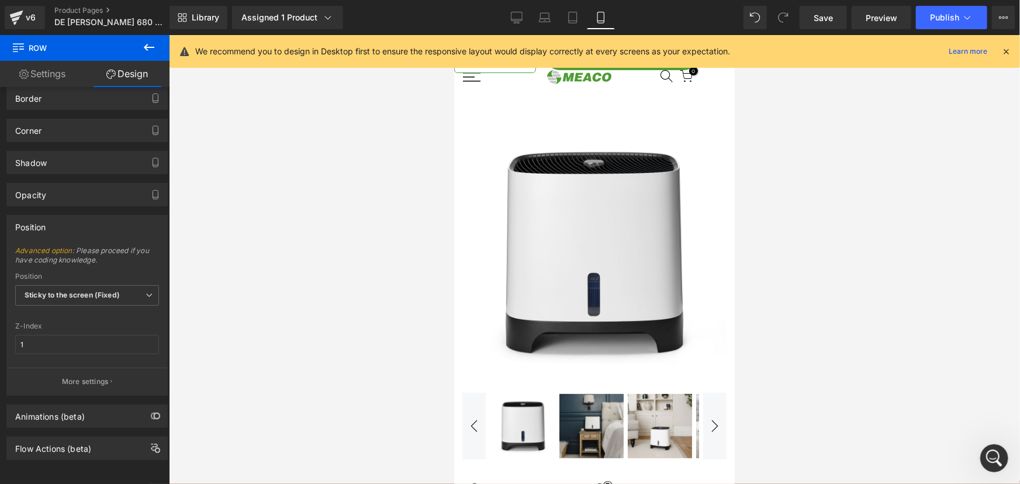
click at [1005, 50] on icon at bounding box center [1005, 51] width 11 height 11
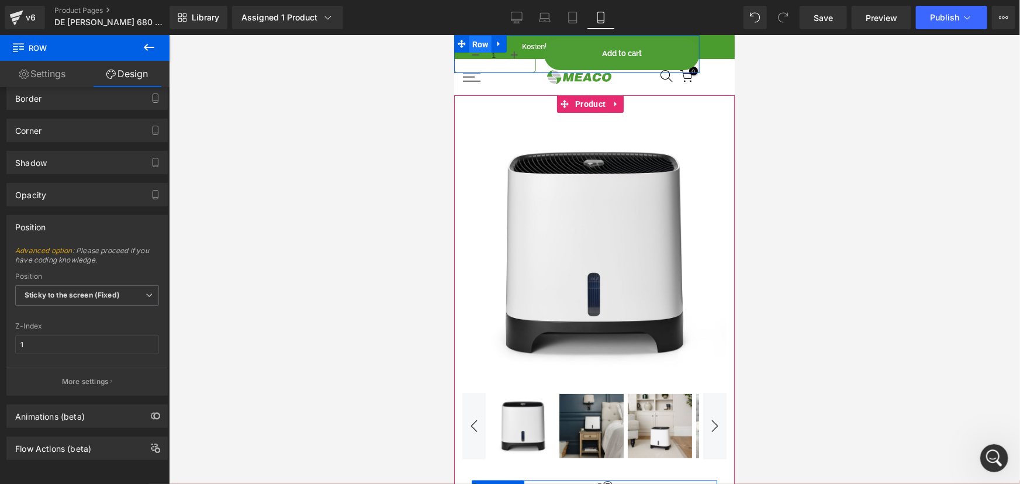
click at [482, 40] on span "Row" at bounding box center [480, 44] width 22 height 18
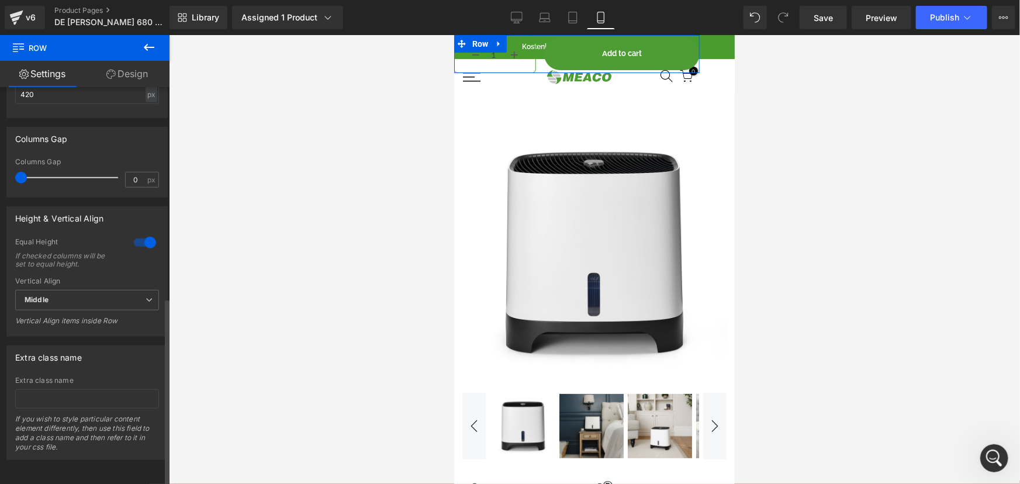
scroll to position [448, 0]
click at [79, 295] on span "Middle" at bounding box center [87, 300] width 144 height 20
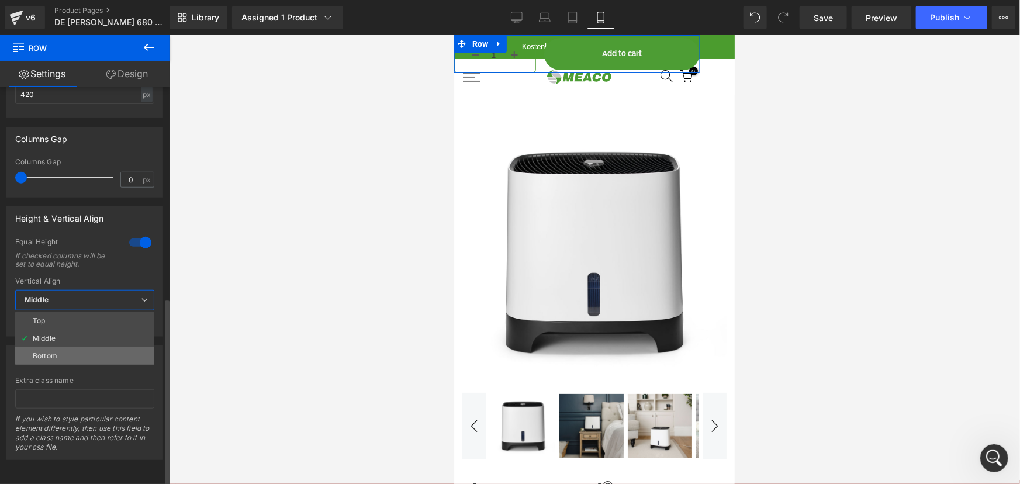
click at [68, 347] on li "Bottom" at bounding box center [84, 356] width 139 height 18
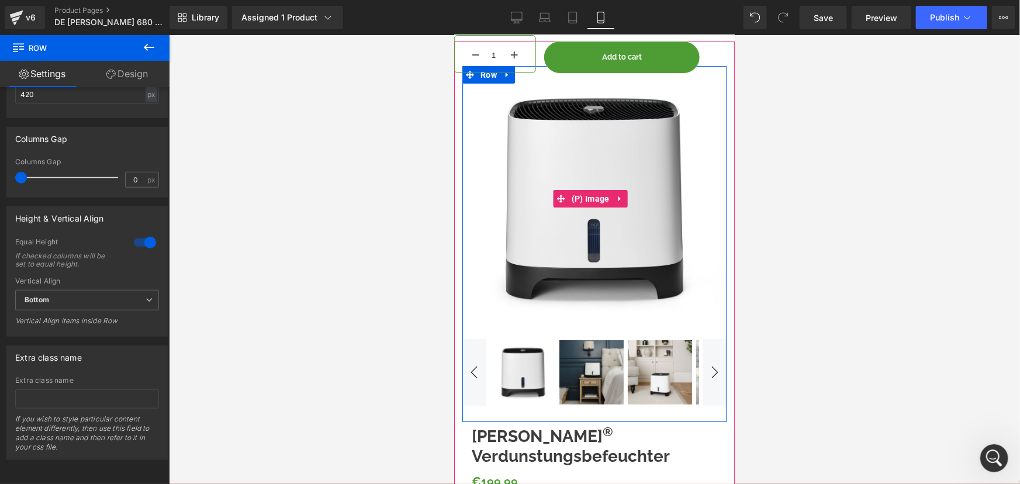
scroll to position [53, 0]
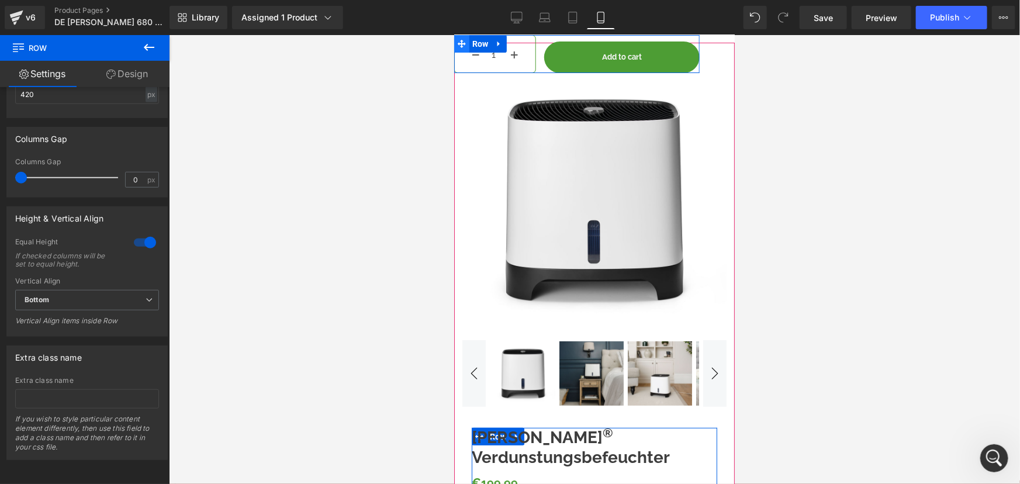
click at [462, 45] on icon at bounding box center [461, 43] width 8 height 9
click at [117, 70] on link "Design" at bounding box center [127, 74] width 85 height 26
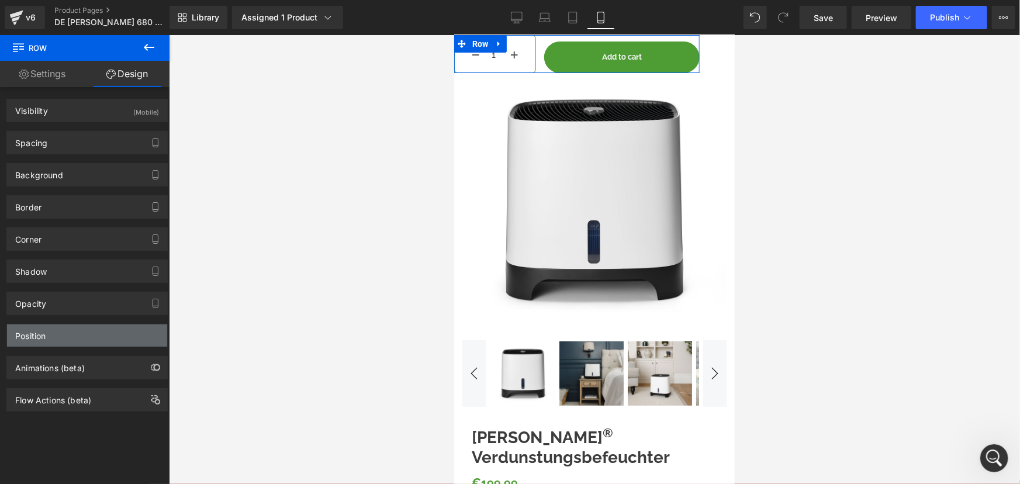
click at [54, 336] on div "Position" at bounding box center [87, 335] width 160 height 22
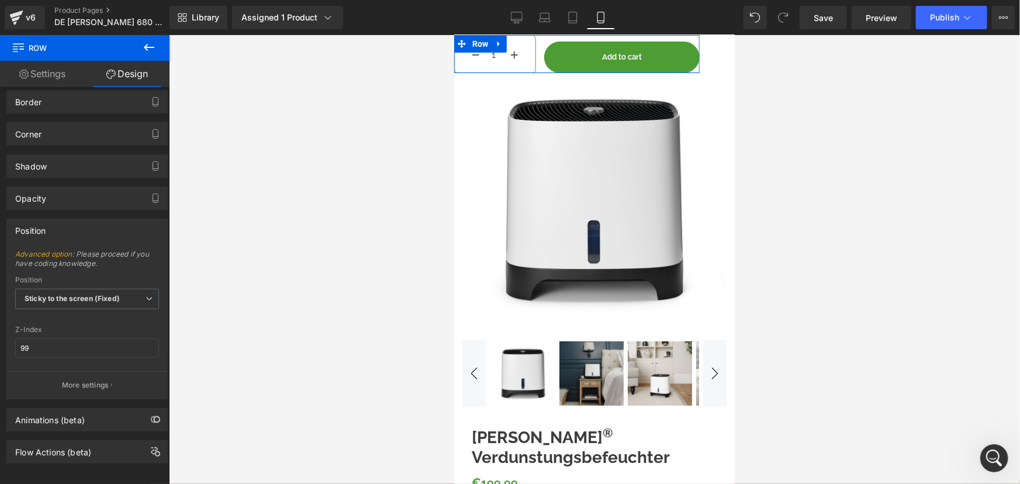
scroll to position [115, 0]
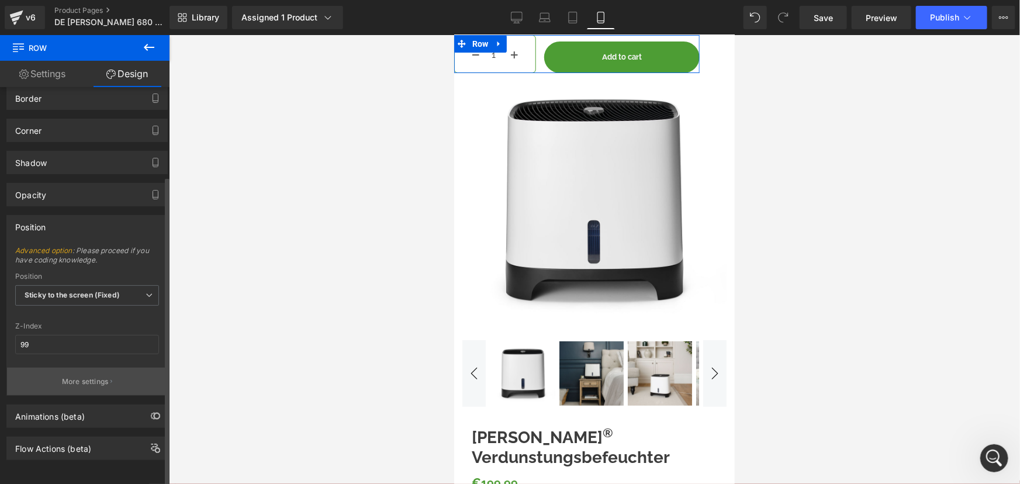
click at [95, 376] on p "More settings" at bounding box center [85, 381] width 47 height 11
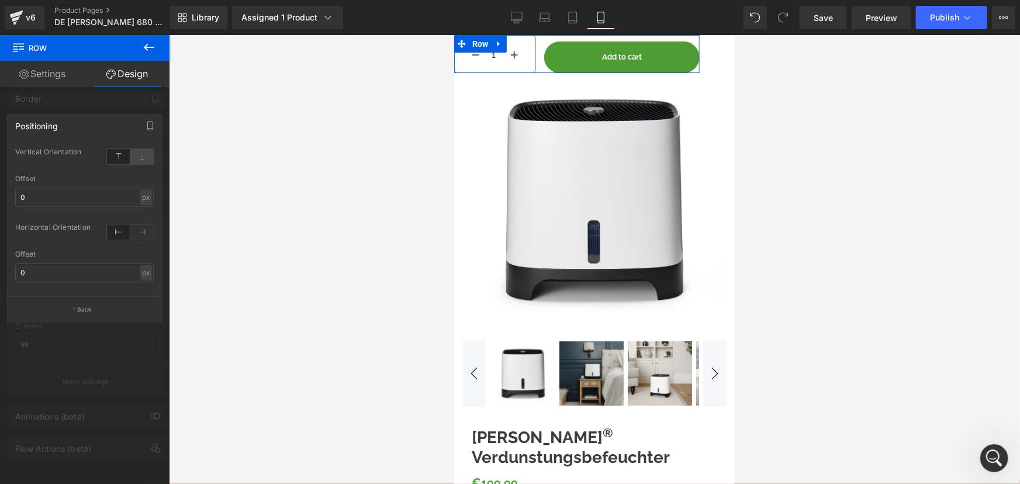
click at [144, 157] on icon at bounding box center [141, 156] width 23 height 15
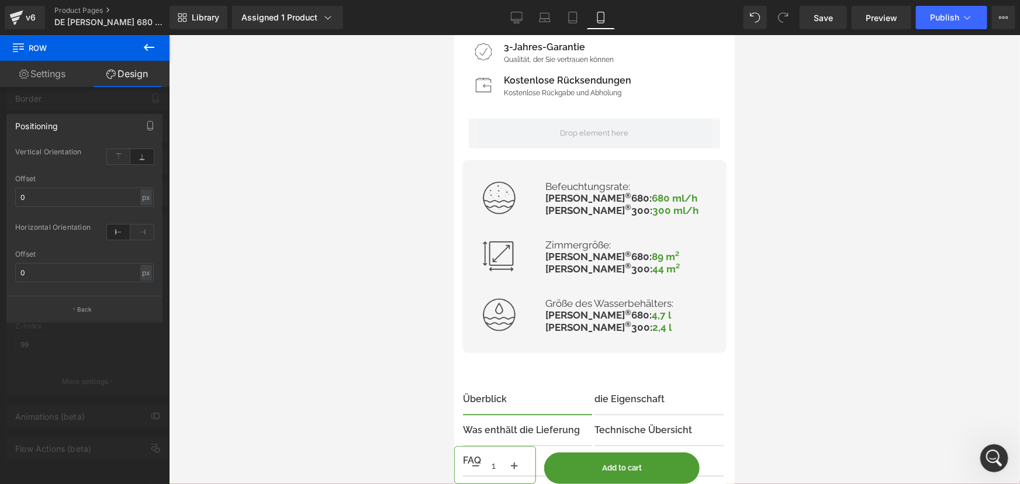
scroll to position [850, 0]
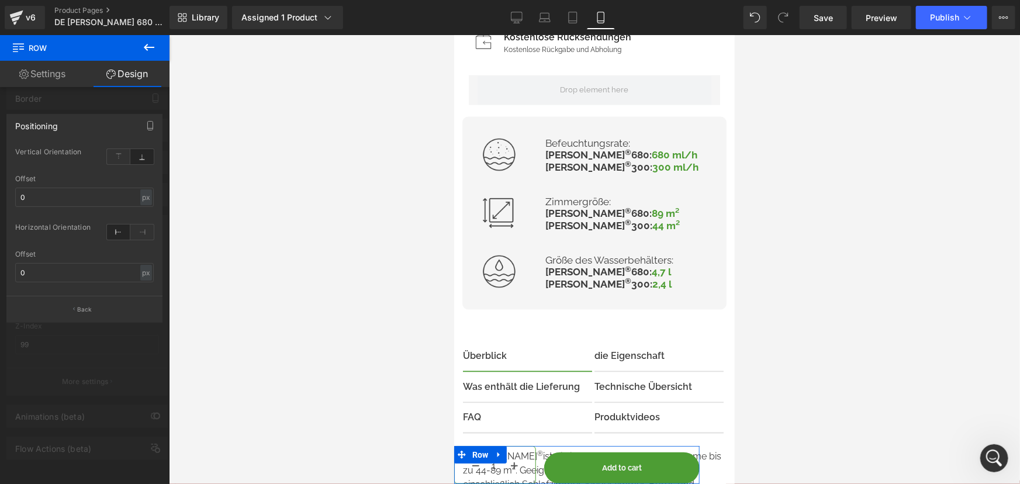
click at [48, 78] on link "Settings" at bounding box center [42, 74] width 85 height 26
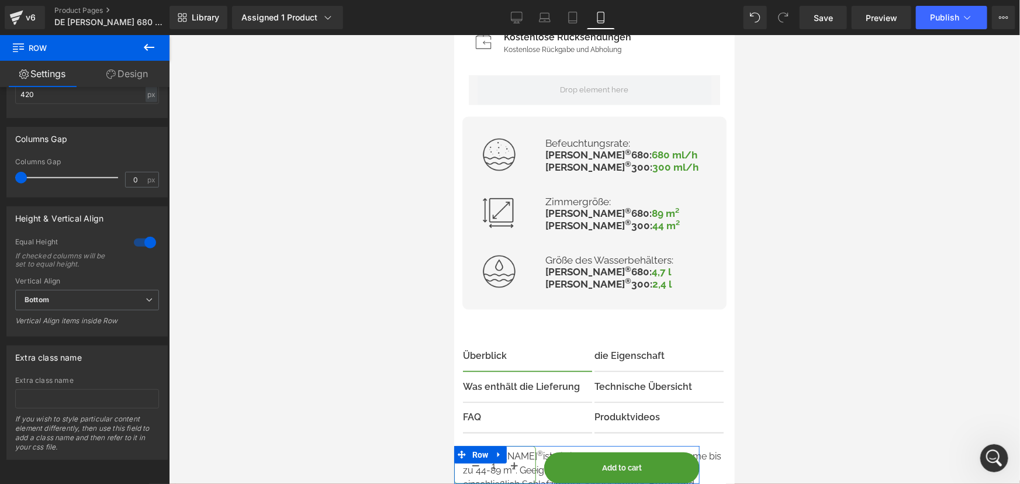
click at [129, 74] on link "Design" at bounding box center [127, 74] width 85 height 26
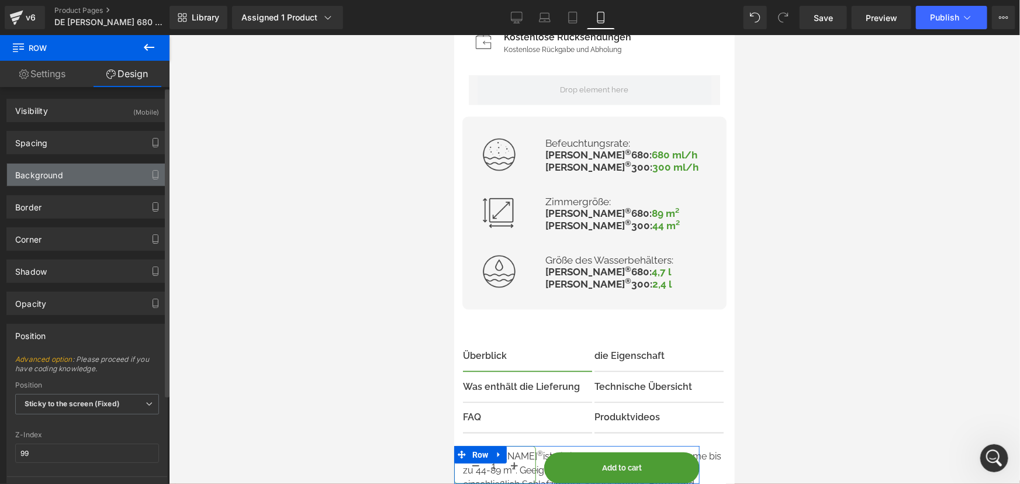
click at [53, 175] on div "Background" at bounding box center [39, 172] width 48 height 16
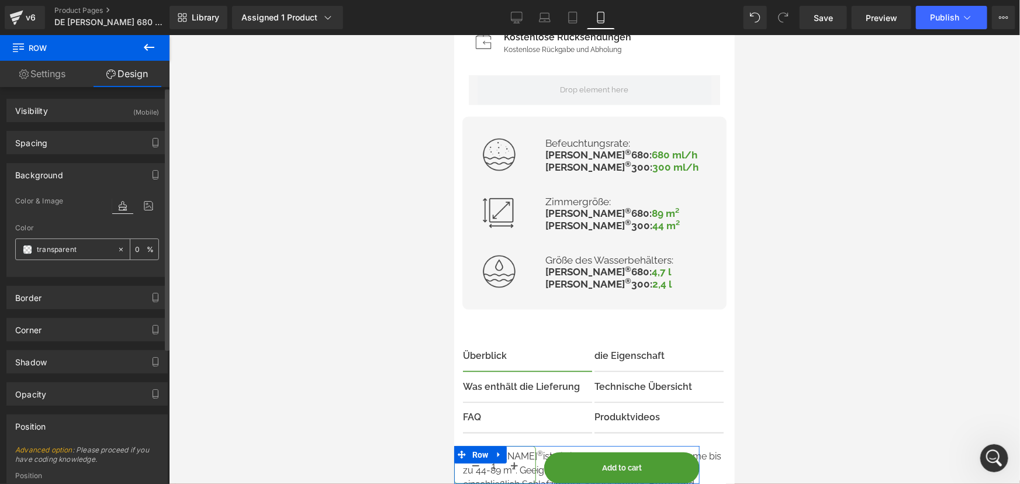
click at [135, 246] on input "0" at bounding box center [141, 249] width 12 height 13
type input "100"
click at [79, 247] on input "transparent" at bounding box center [74, 249] width 75 height 13
click at [95, 251] on input "transparent" at bounding box center [74, 249] width 75 height 13
click at [26, 250] on span at bounding box center [27, 249] width 9 height 9
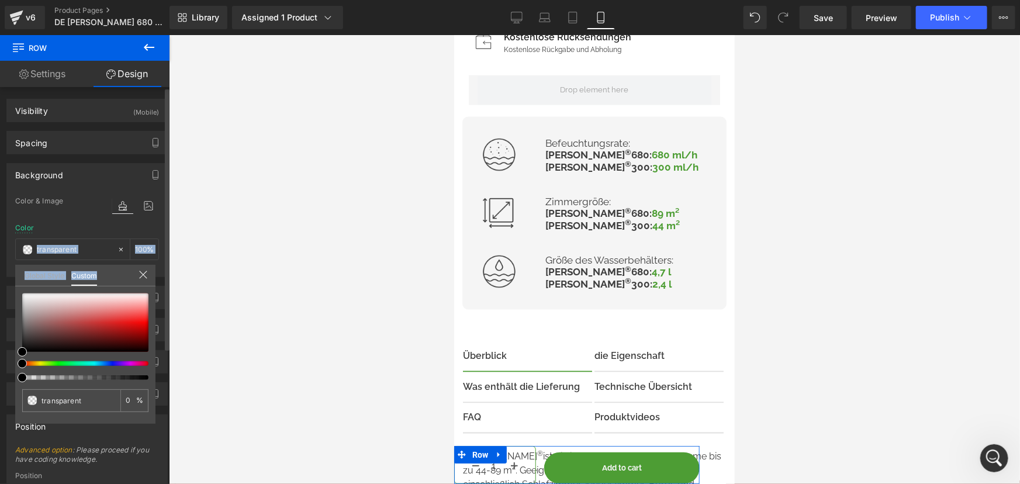
click at [3, 277] on div "Background Color & Image color Color transparent 100 % Image Replace Image Uplo…" at bounding box center [87, 215] width 175 height 123
drag, startPoint x: 22, startPoint y: 293, endPoint x: 15, endPoint y: 282, distance: 13.1
click at [15, 282] on div "Global Style Custom Edit styles transparent 0 %" at bounding box center [85, 283] width 140 height 36
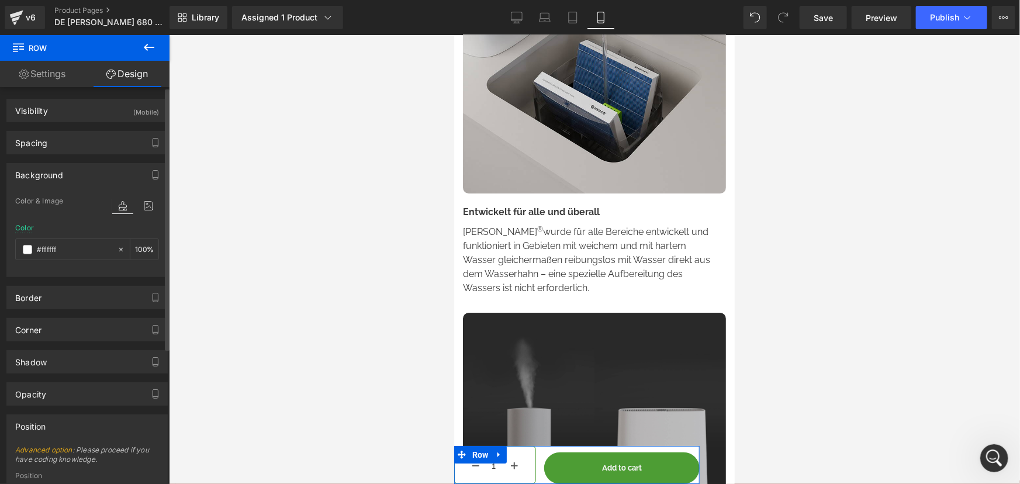
click at [69, 98] on div "Visibility (Mobile) 0|0|0|0 0 Show on Desktop 0 Show on Laptop 0 Show on Tablet…" at bounding box center [87, 106] width 175 height 32
click at [70, 105] on div "Visibility (Mobile)" at bounding box center [87, 110] width 160 height 22
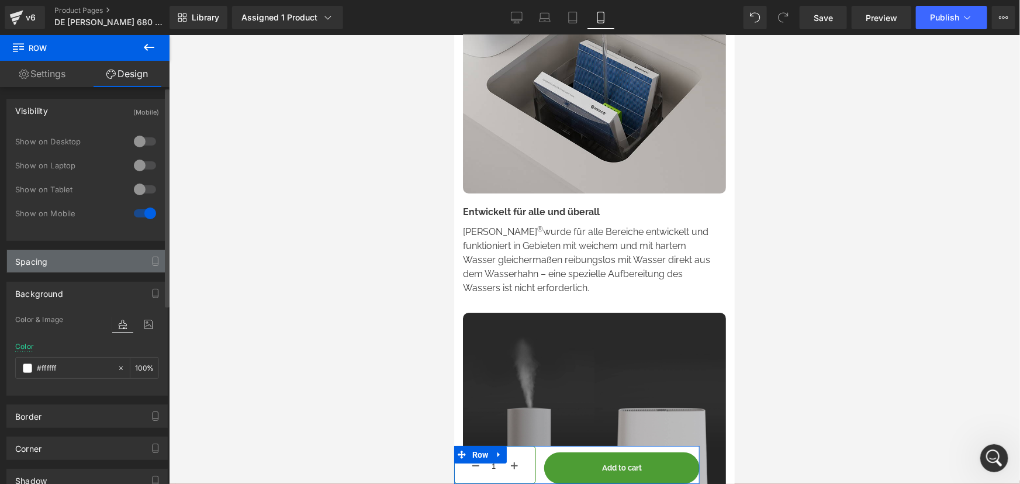
click at [63, 254] on div "Spacing" at bounding box center [87, 261] width 160 height 22
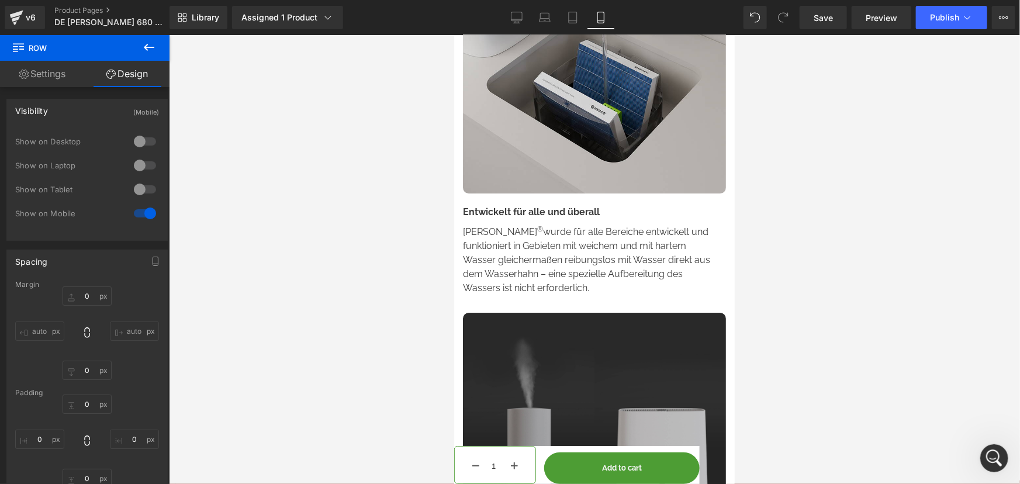
click at [46, 58] on span "Row" at bounding box center [70, 48] width 117 height 26
click at [45, 70] on link "Settings" at bounding box center [42, 74] width 85 height 26
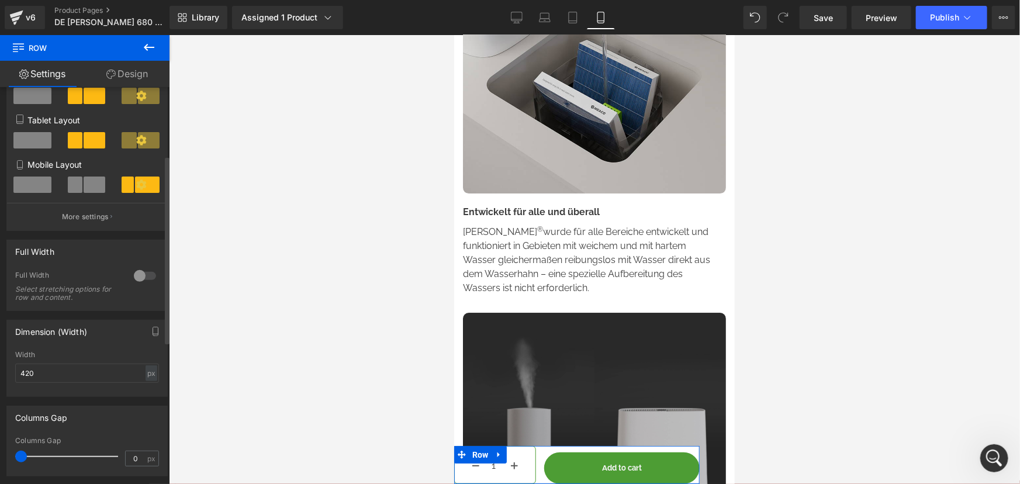
scroll to position [76, 0]
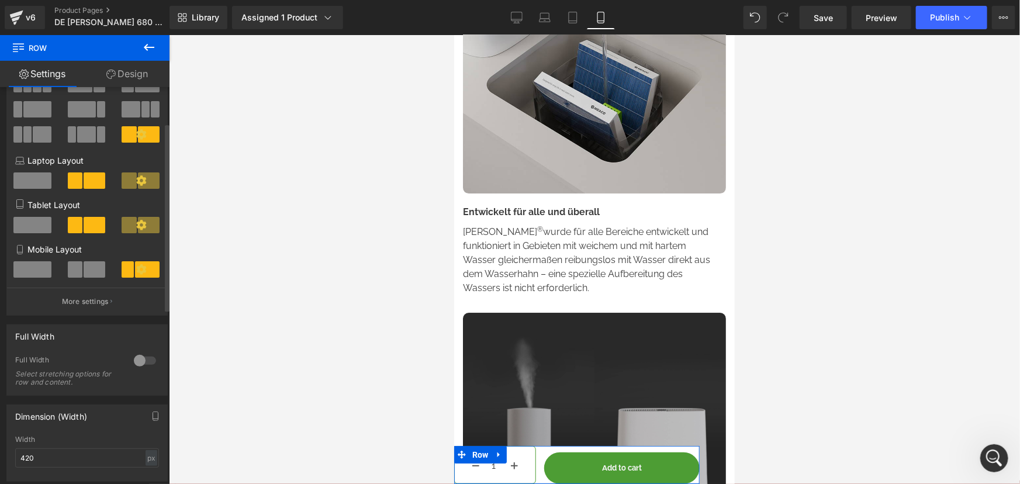
click at [33, 271] on span at bounding box center [32, 269] width 38 height 16
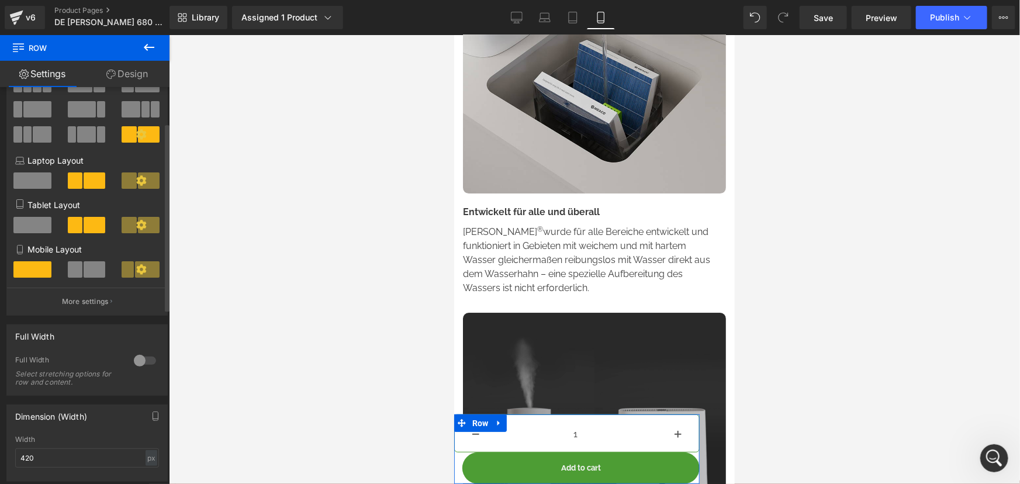
click at [89, 272] on span at bounding box center [95, 269] width 22 height 16
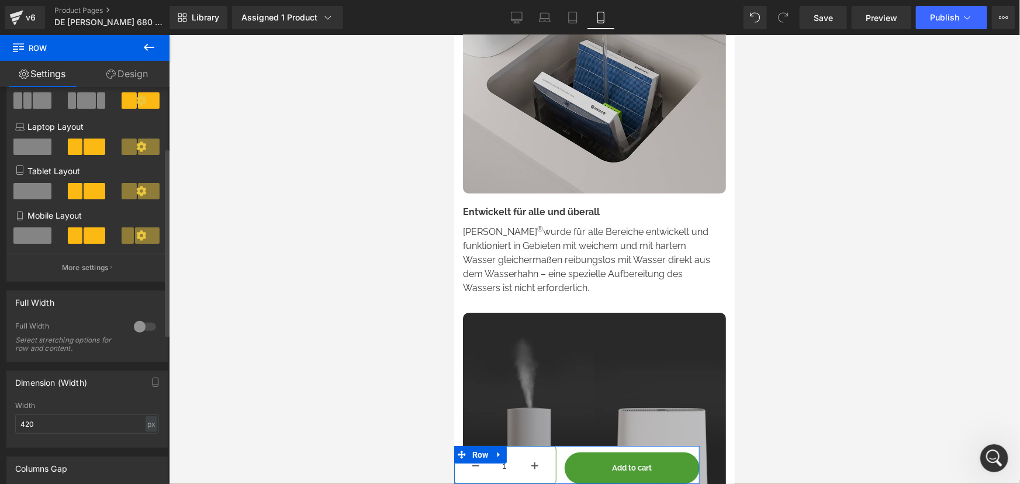
scroll to position [129, 0]
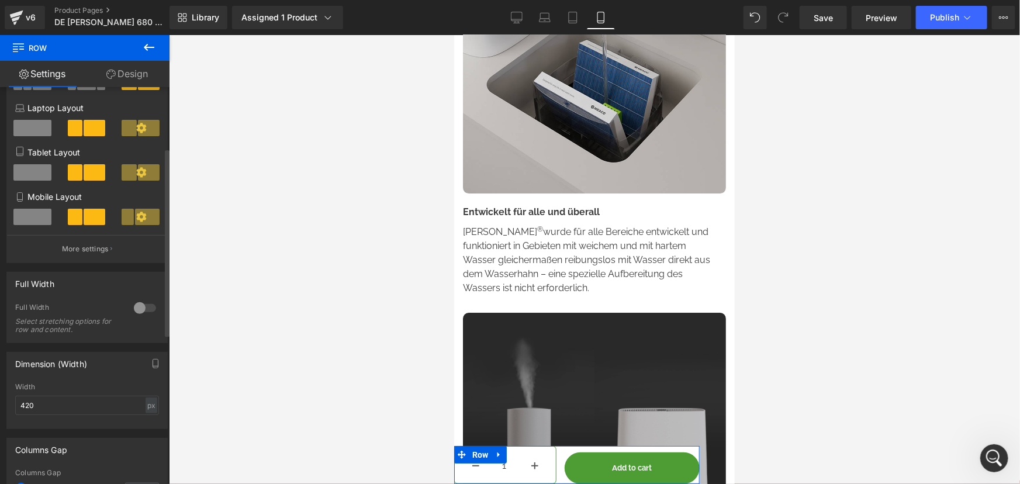
click at [136, 304] on div at bounding box center [145, 308] width 28 height 19
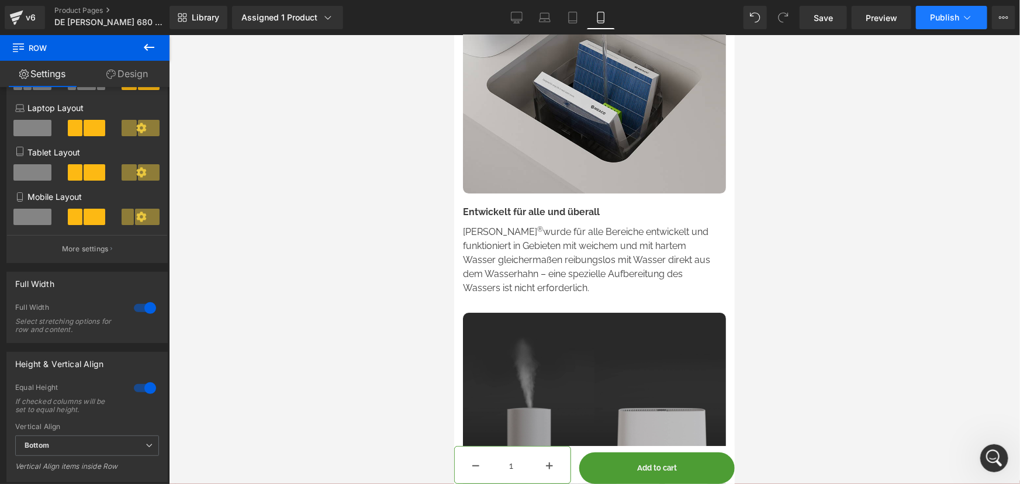
click at [944, 17] on span "Publish" at bounding box center [944, 17] width 29 height 9
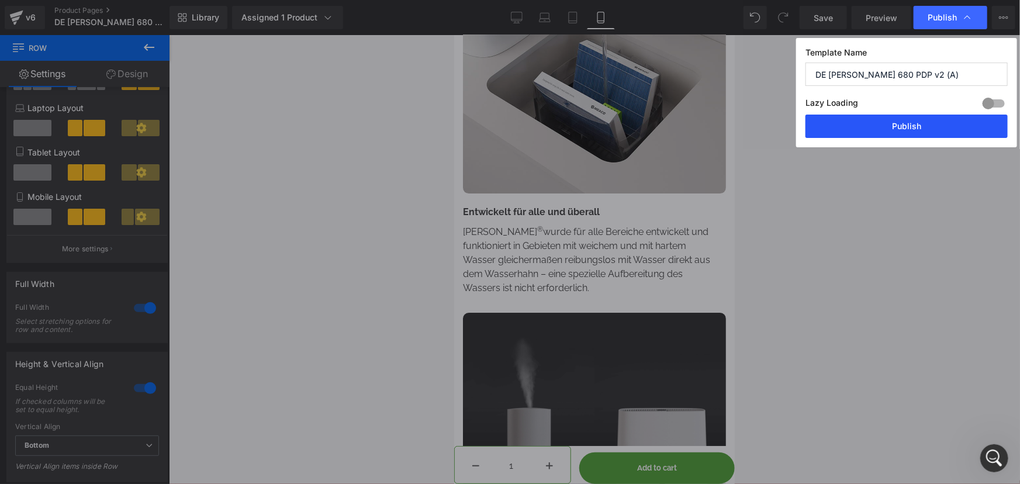
click at [924, 123] on button "Publish" at bounding box center [906, 126] width 202 height 23
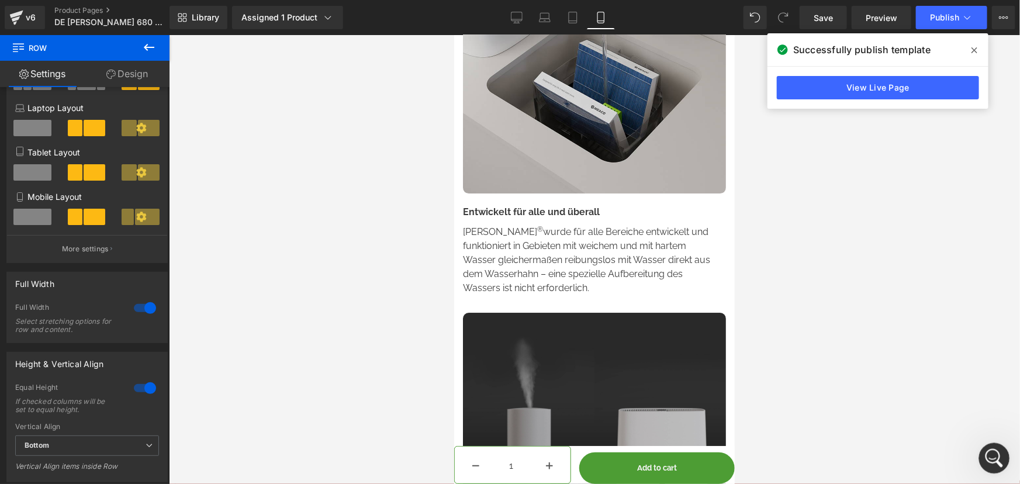
click at [995, 455] on icon "Open Intercom Messenger" at bounding box center [992, 456] width 19 height 19
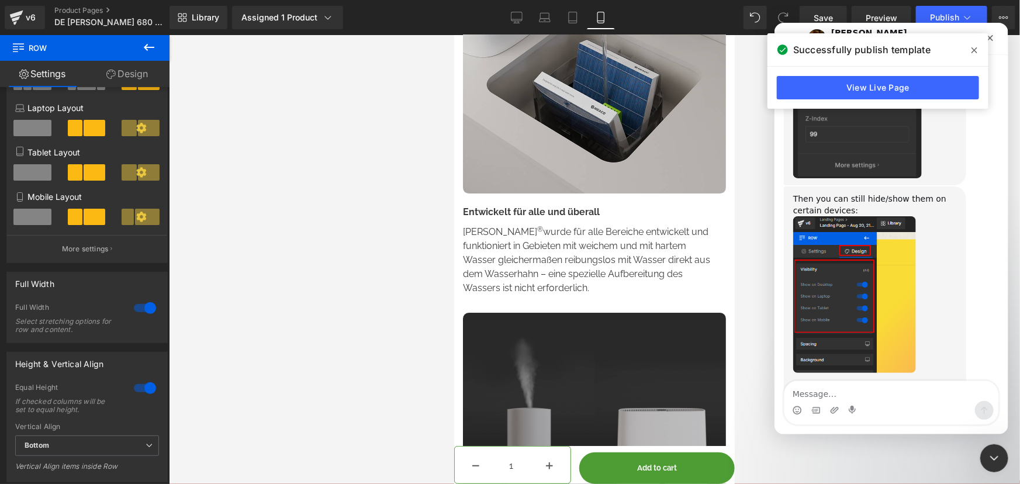
scroll to position [1143, 0]
click at [850, 395] on textarea "Message…" at bounding box center [891, 390] width 214 height 20
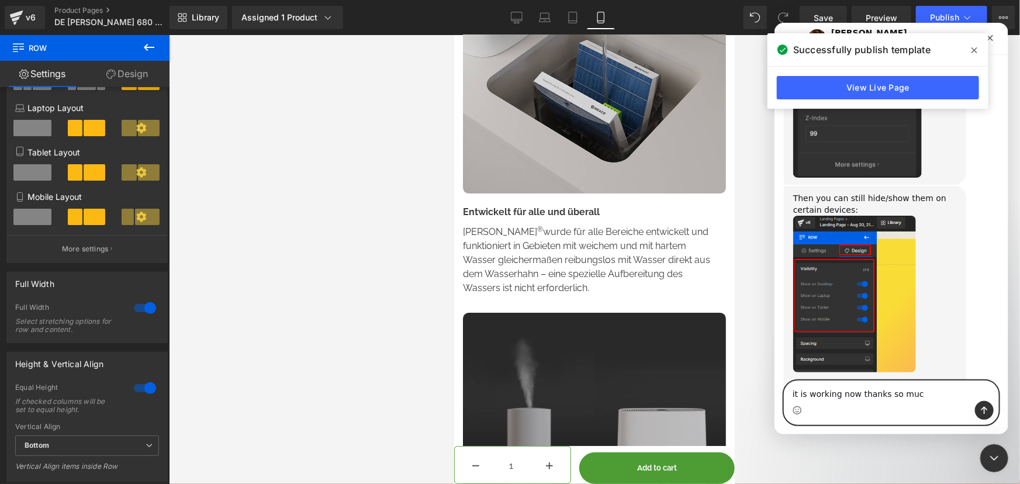
type textarea "it is working now thanks so much"
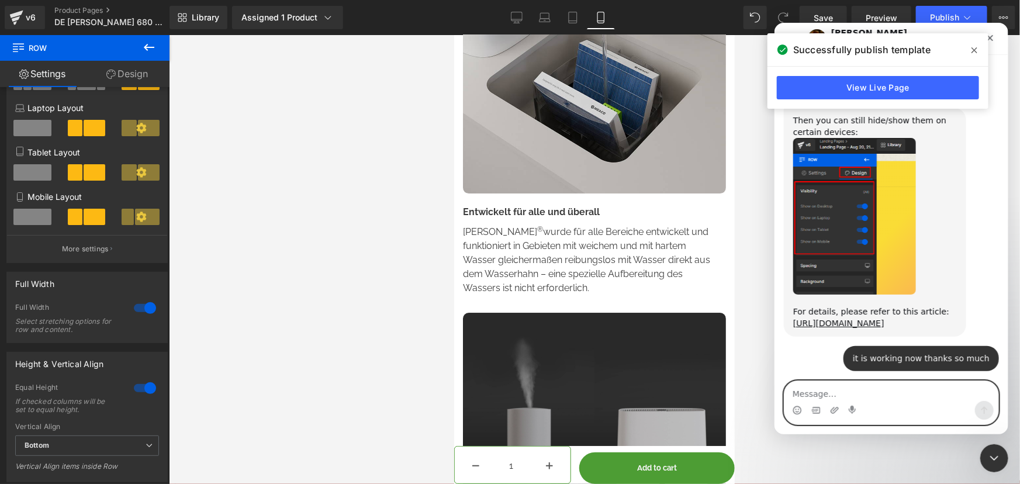
scroll to position [1239, 0]
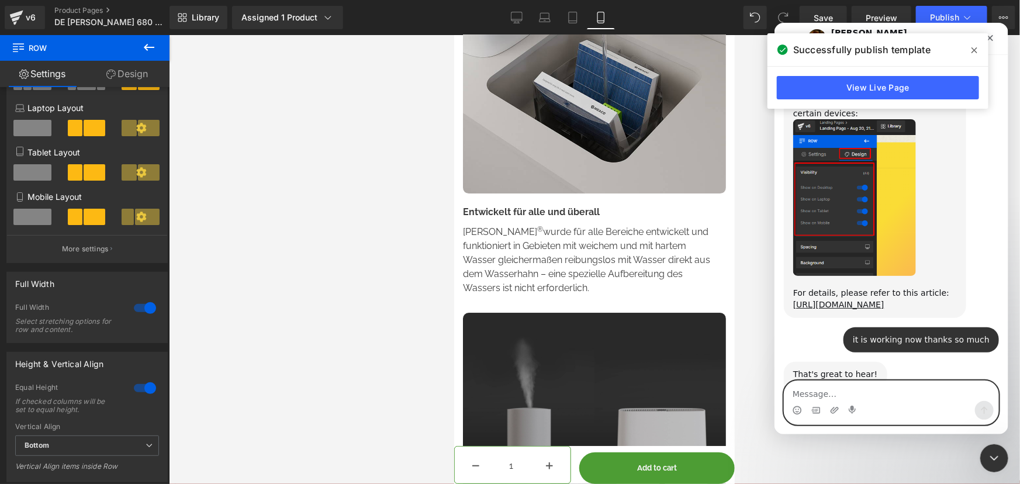
click at [819, 391] on textarea "Message…" at bounding box center [891, 390] width 214 height 20
type textarea "no thanks"
